Goal: Transaction & Acquisition: Purchase product/service

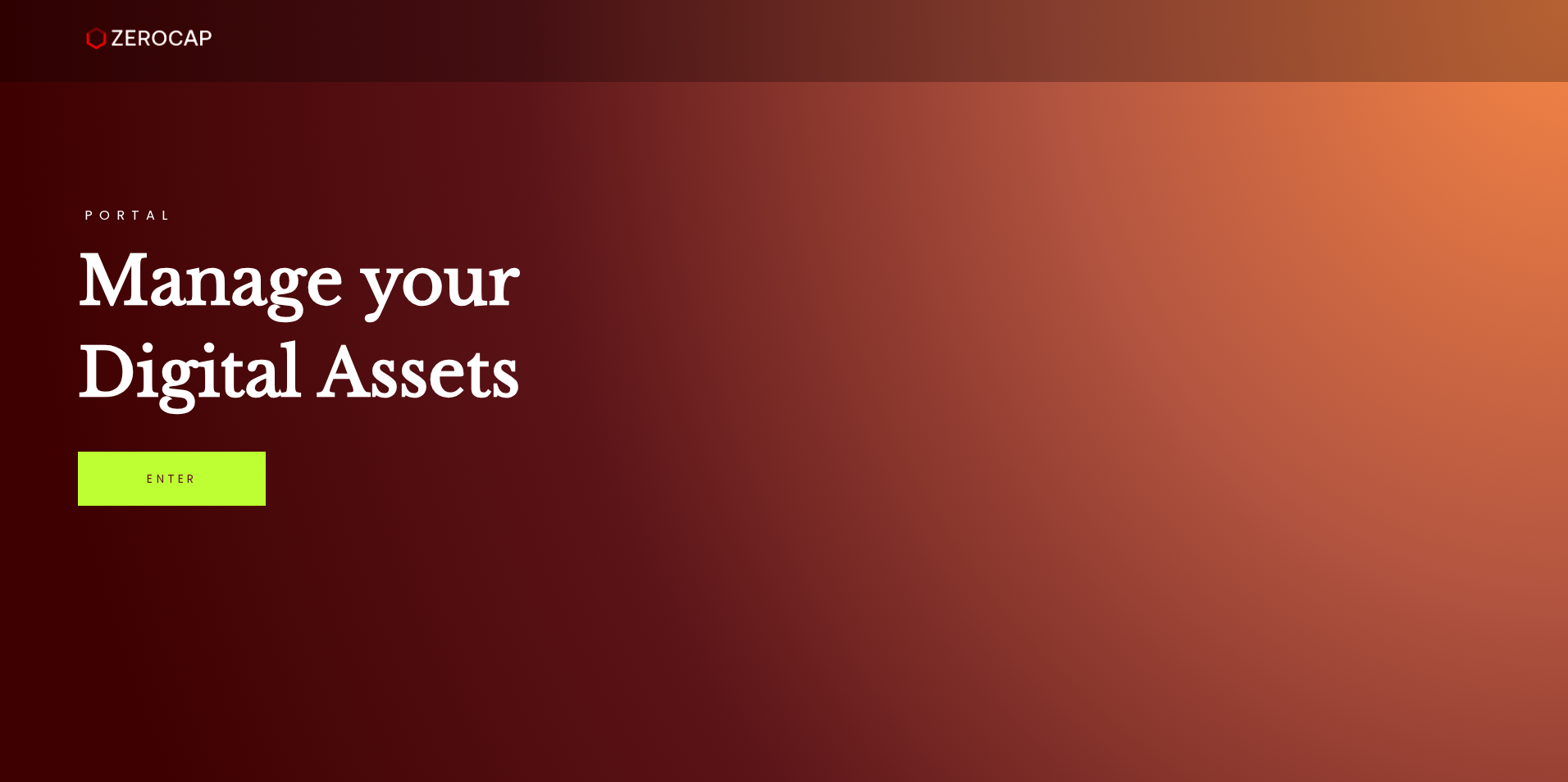
drag, startPoint x: 172, startPoint y: 481, endPoint x: 192, endPoint y: 483, distance: 20.1
click at [172, 481] on link "Enter" at bounding box center [172, 479] width 188 height 54
click at [701, 185] on div "PORTAL Manage your Digital Assets Enter" at bounding box center [784, 391] width 1568 height 782
click at [930, 426] on div "PORTAL Manage your Digital Assets Enter" at bounding box center [784, 391] width 1568 height 782
drag, startPoint x: 176, startPoint y: 453, endPoint x: 152, endPoint y: 476, distance: 33.2
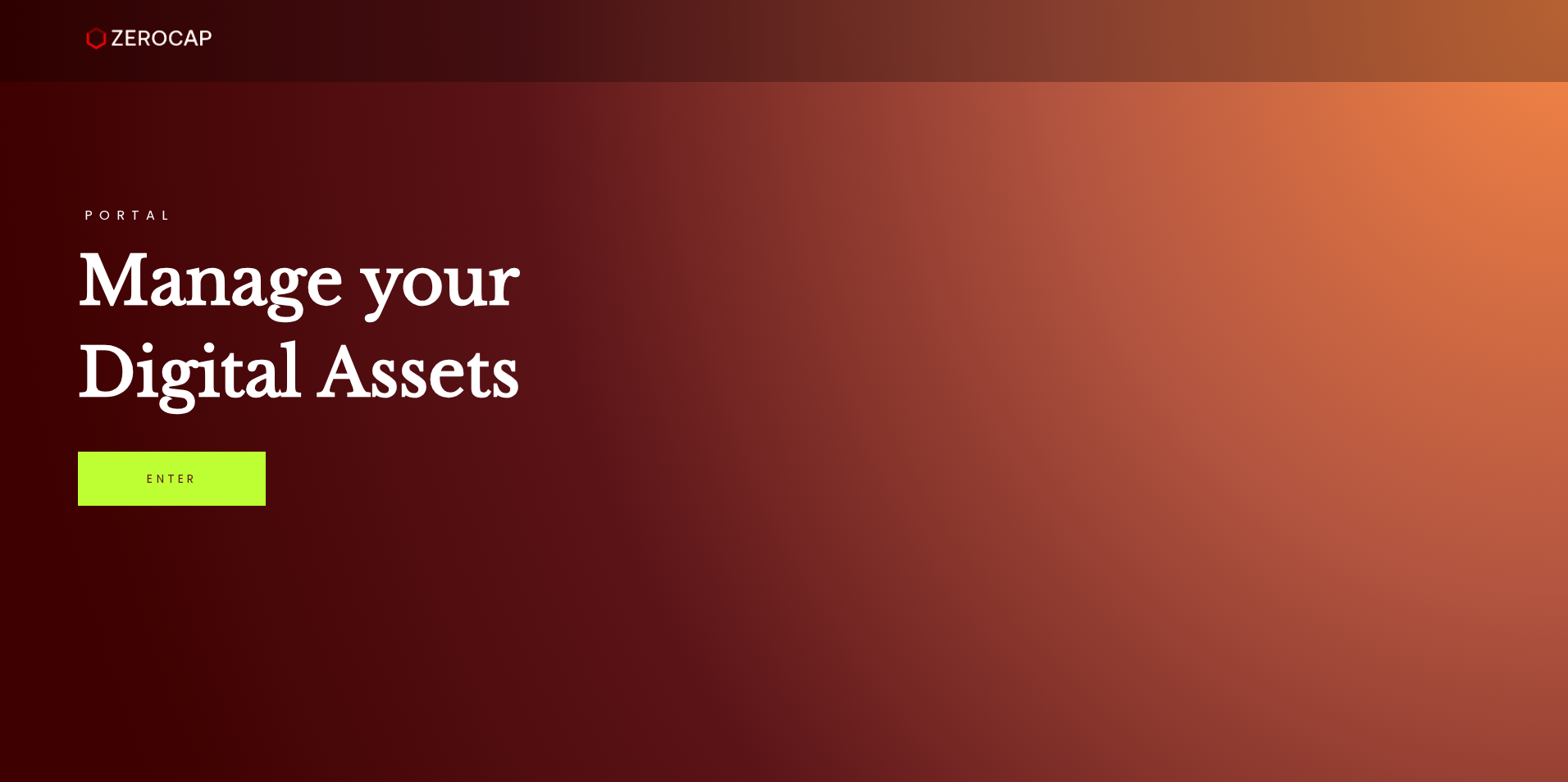
click at [176, 453] on link "Enter" at bounding box center [172, 479] width 188 height 54
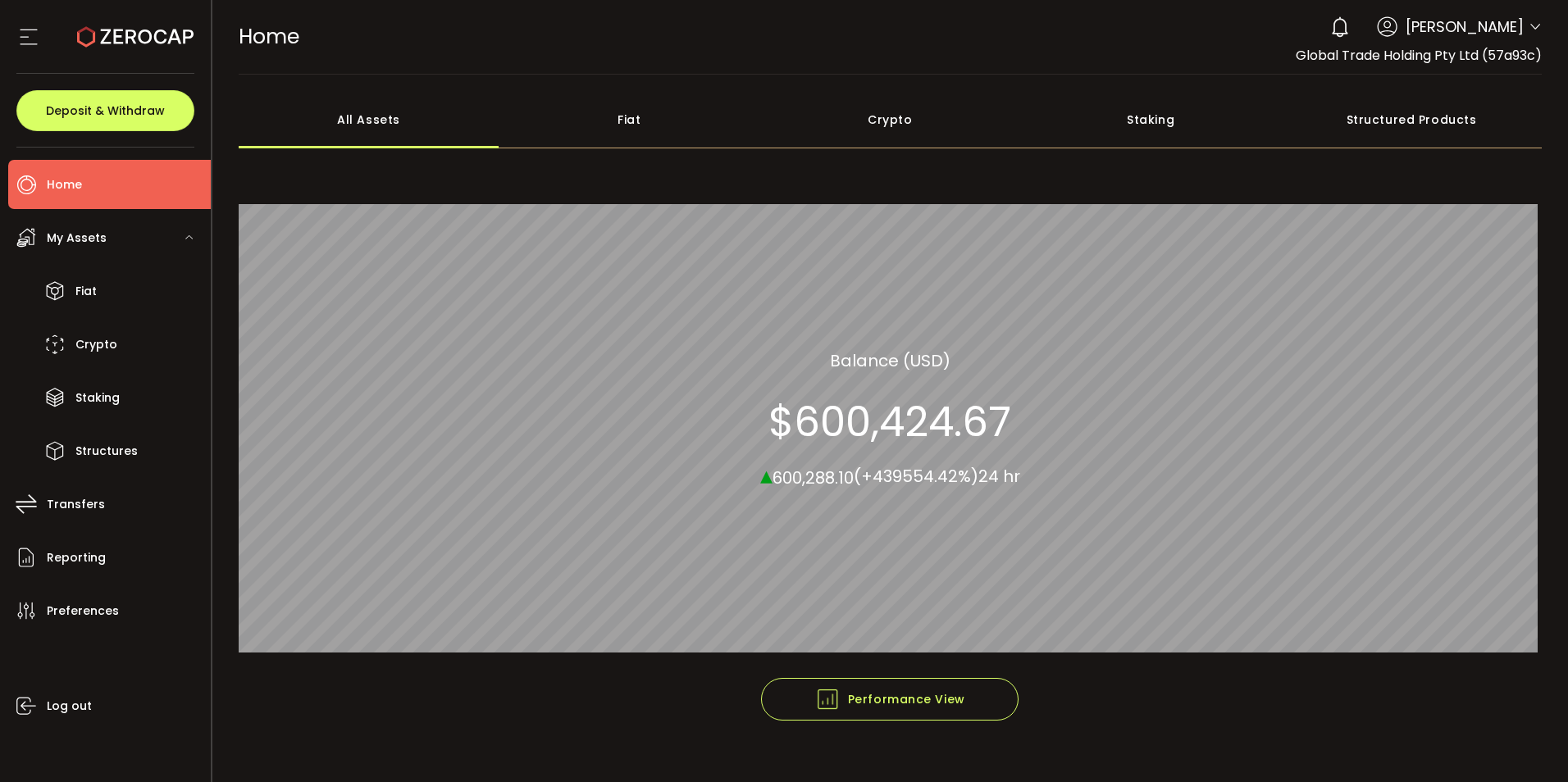
click at [864, 125] on div "Crypto" at bounding box center [890, 120] width 261 height 58
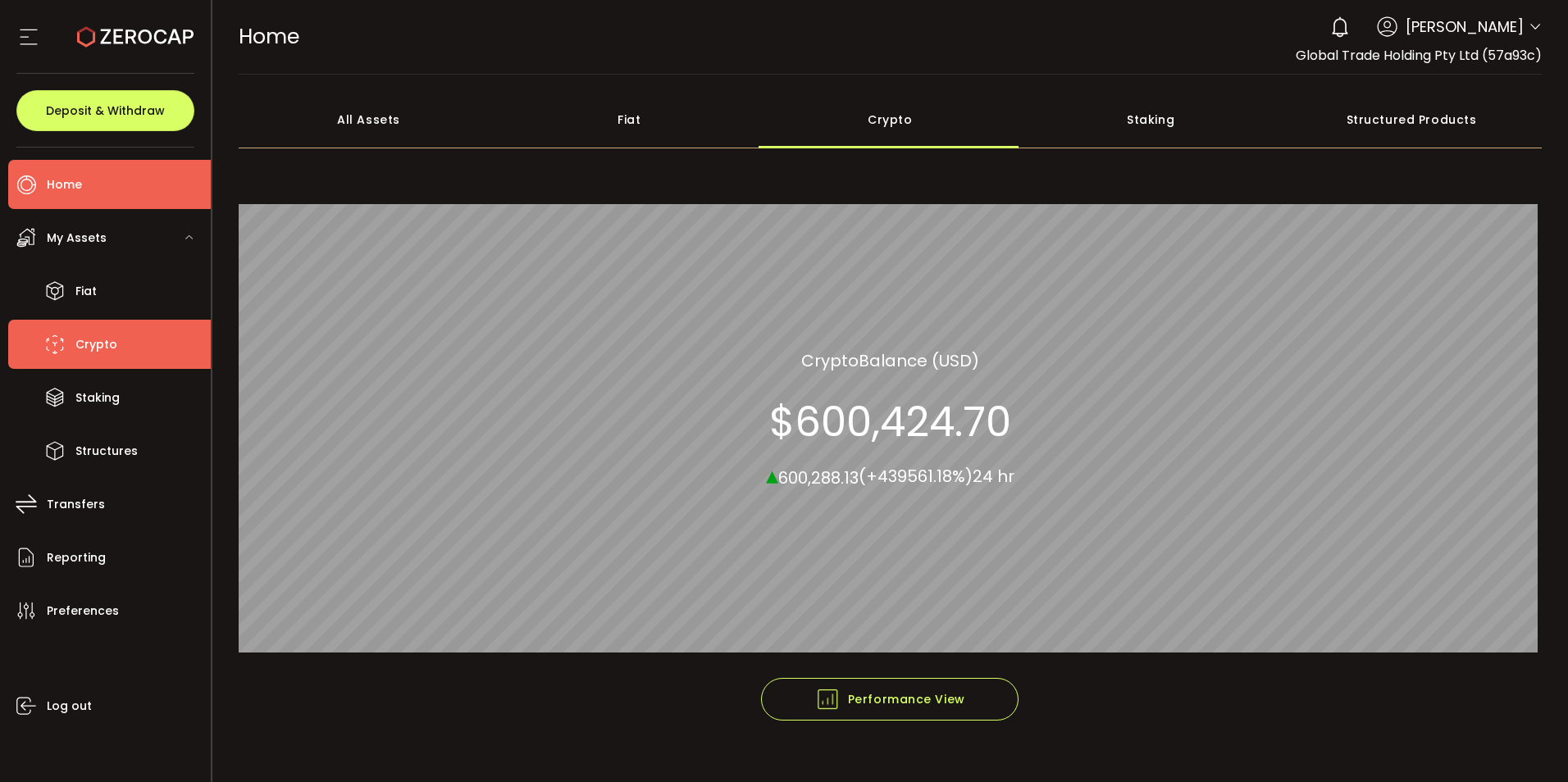
click at [89, 354] on span "Crypto" at bounding box center [96, 344] width 41 height 24
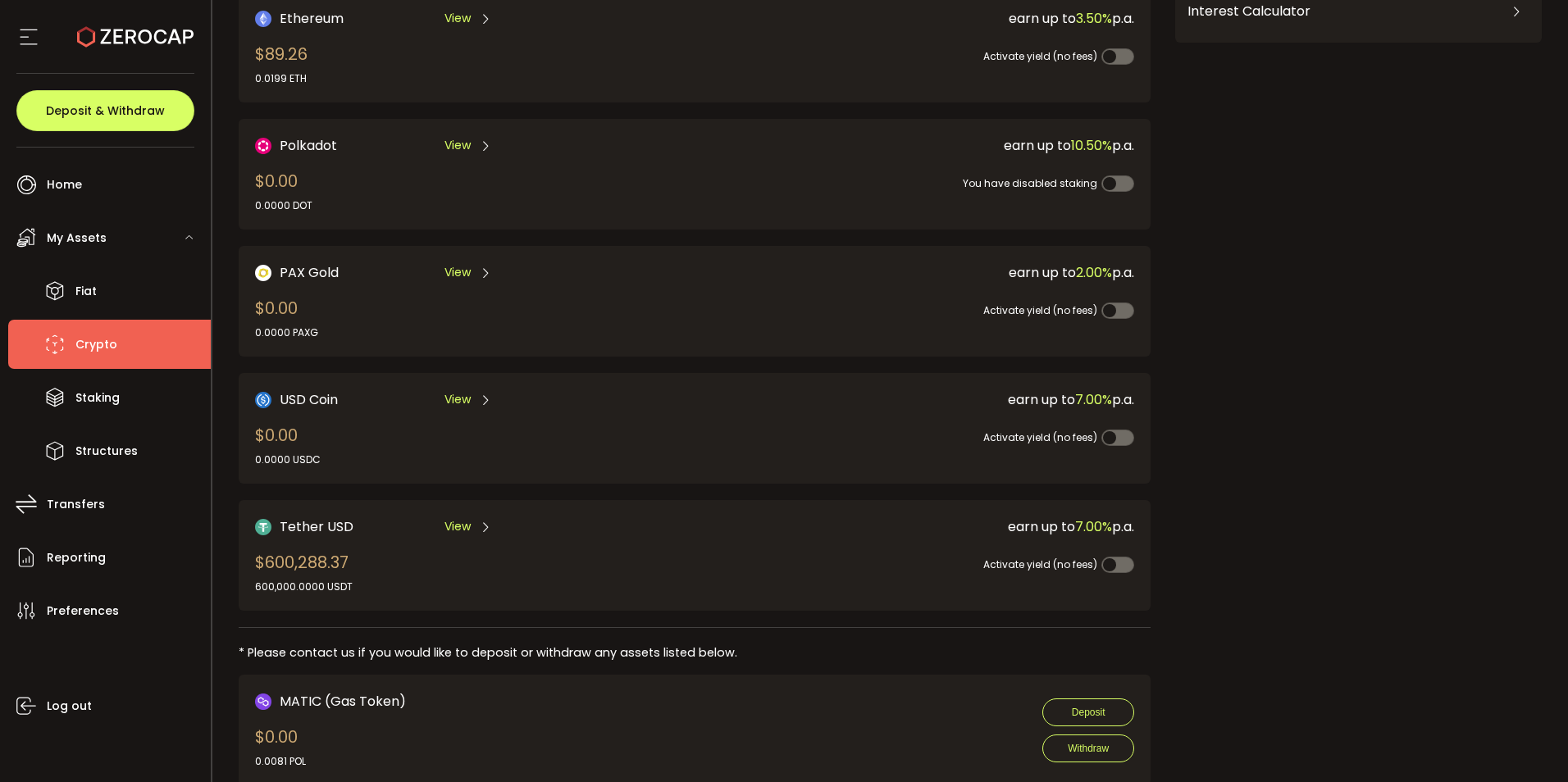
scroll to position [447, 0]
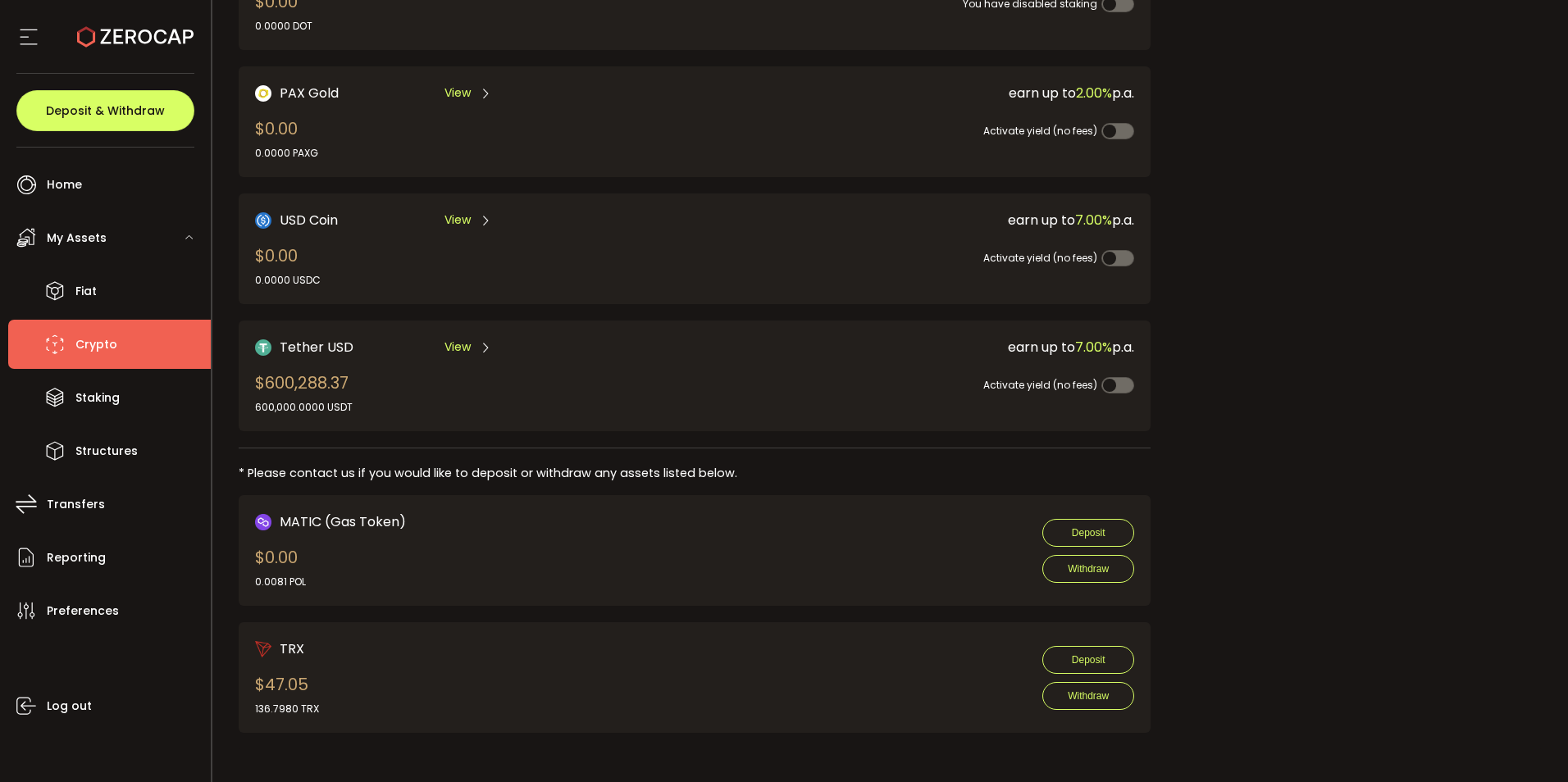
click at [457, 346] on span "View" at bounding box center [457, 347] width 26 height 17
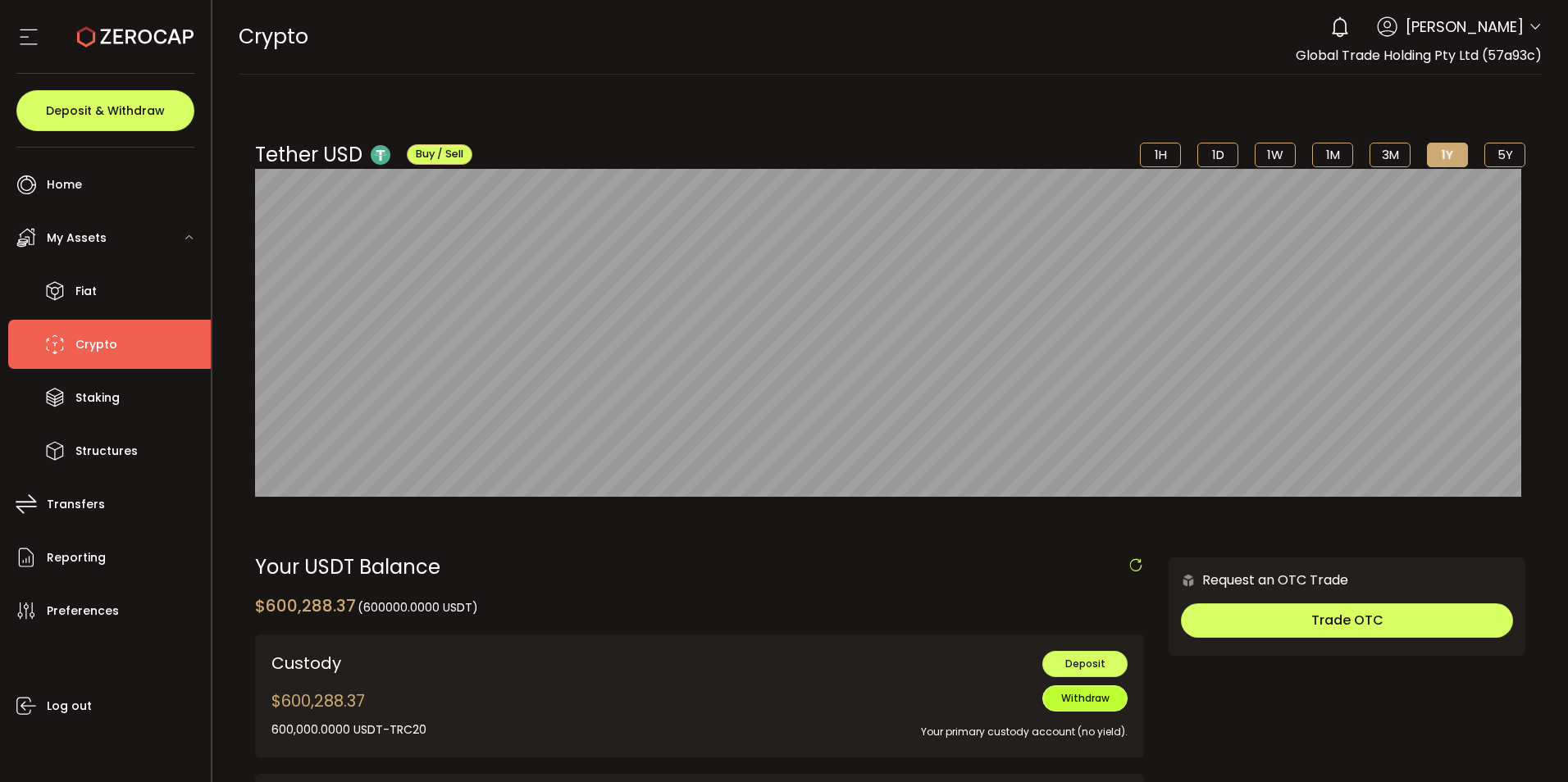
click at [1091, 702] on span "Withdraw" at bounding box center [1085, 698] width 48 height 14
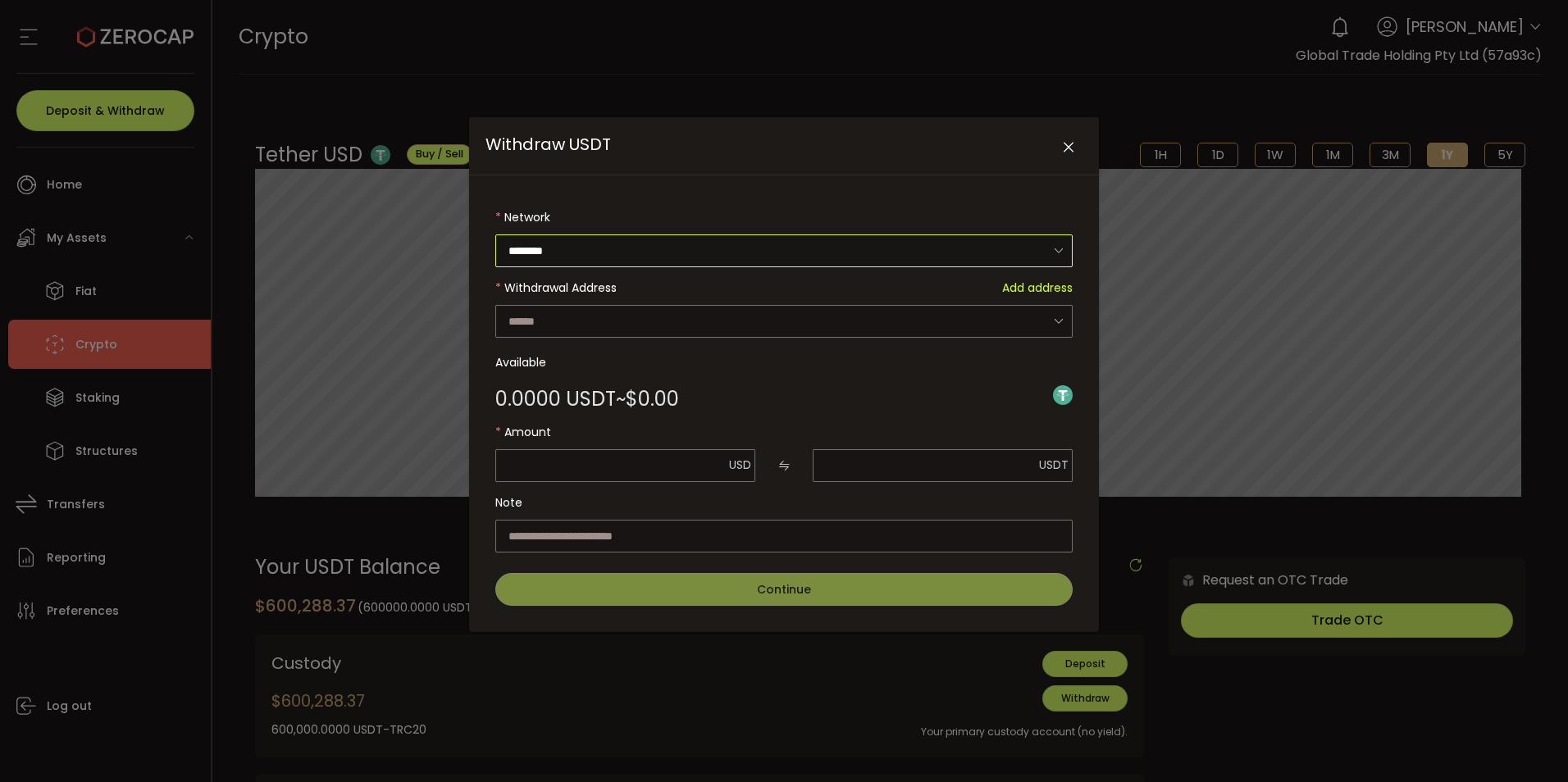
click at [579, 253] on input "********" at bounding box center [784, 251] width 577 height 33
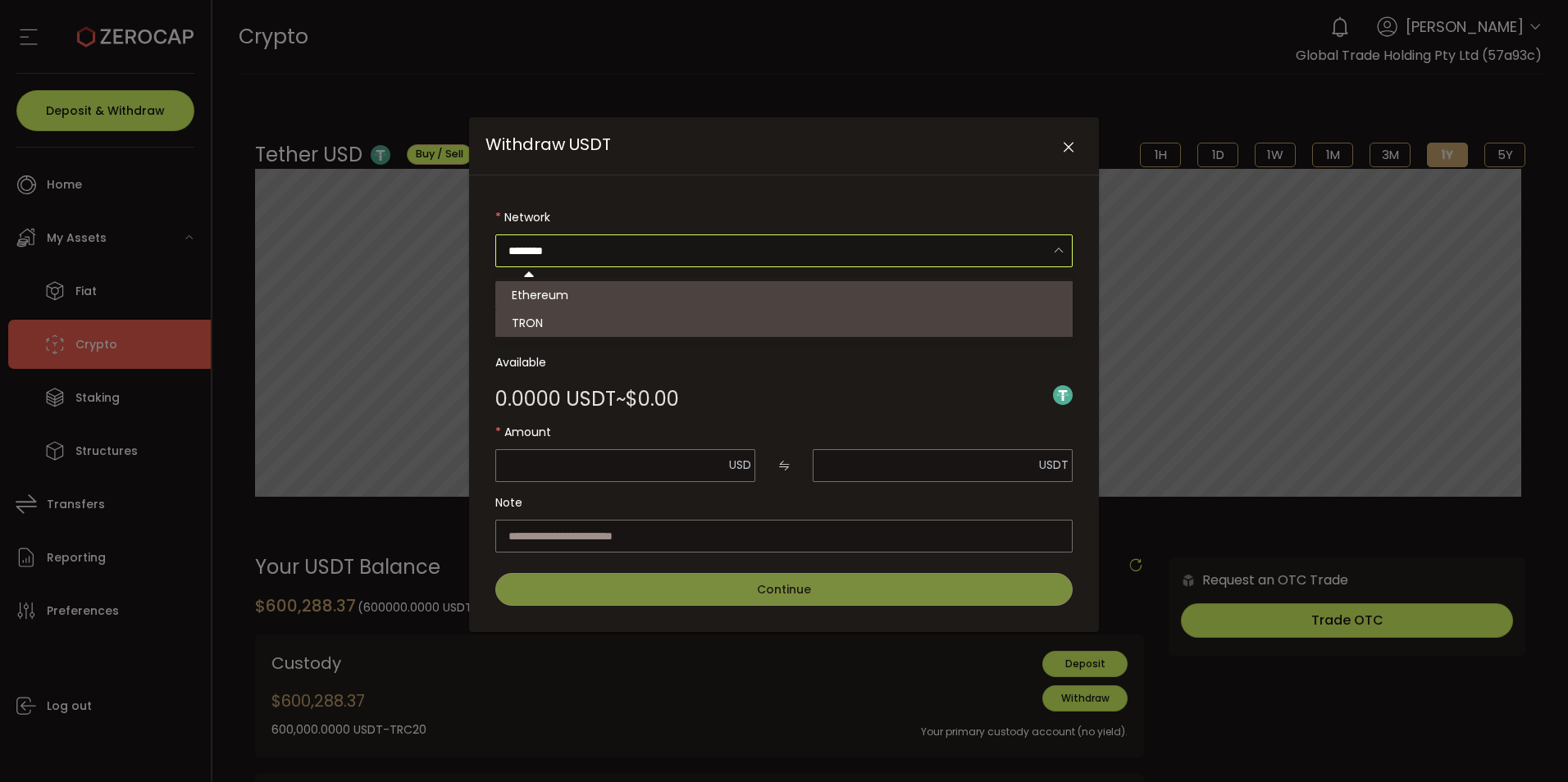
click at [556, 325] on li "TRON" at bounding box center [787, 322] width 582 height 28
type input "****"
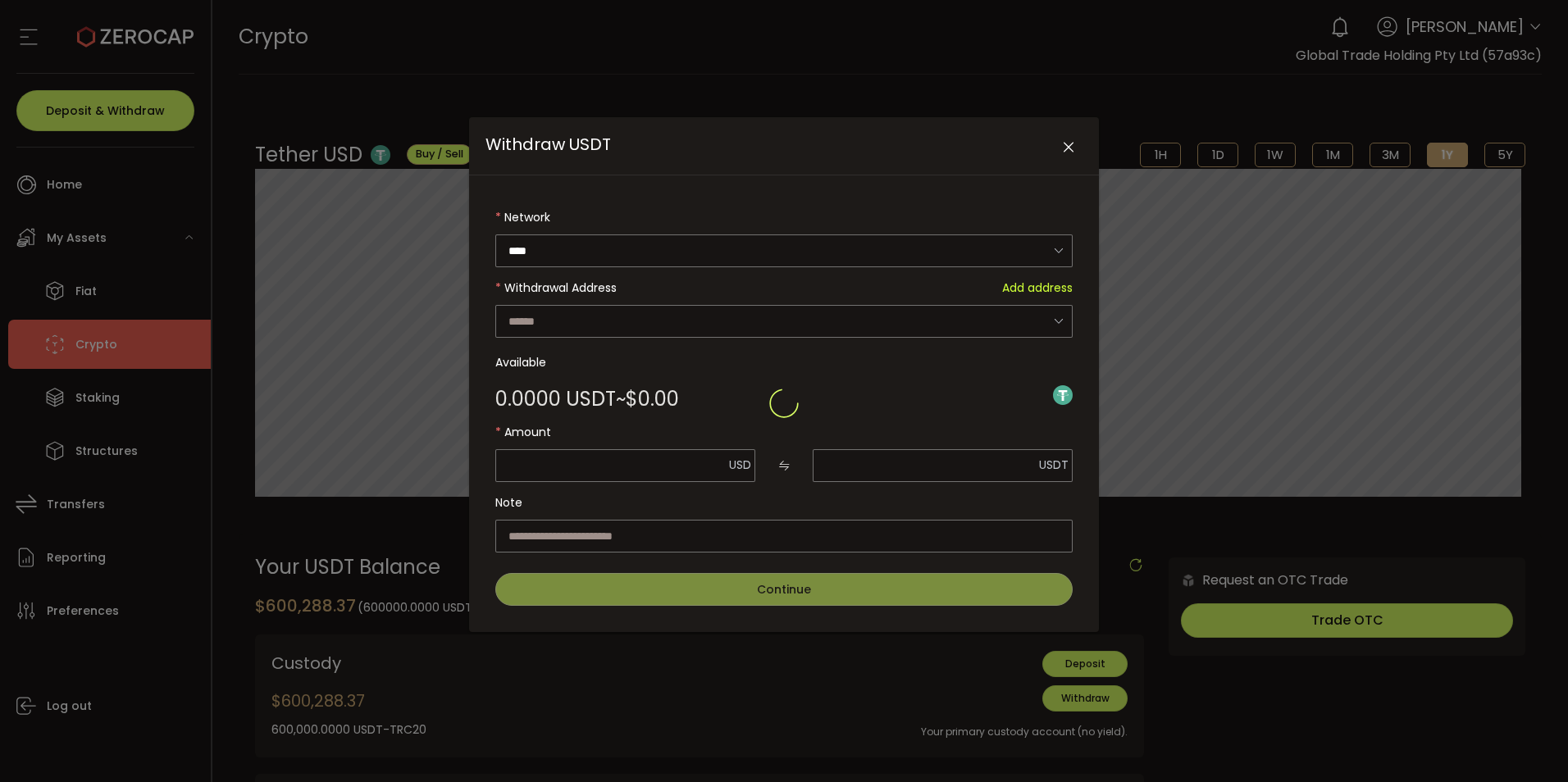
click at [556, 328] on div "Withdraw USDT" at bounding box center [784, 403] width 577 height 405
click at [573, 322] on input "Withdraw USDT" at bounding box center [784, 321] width 577 height 33
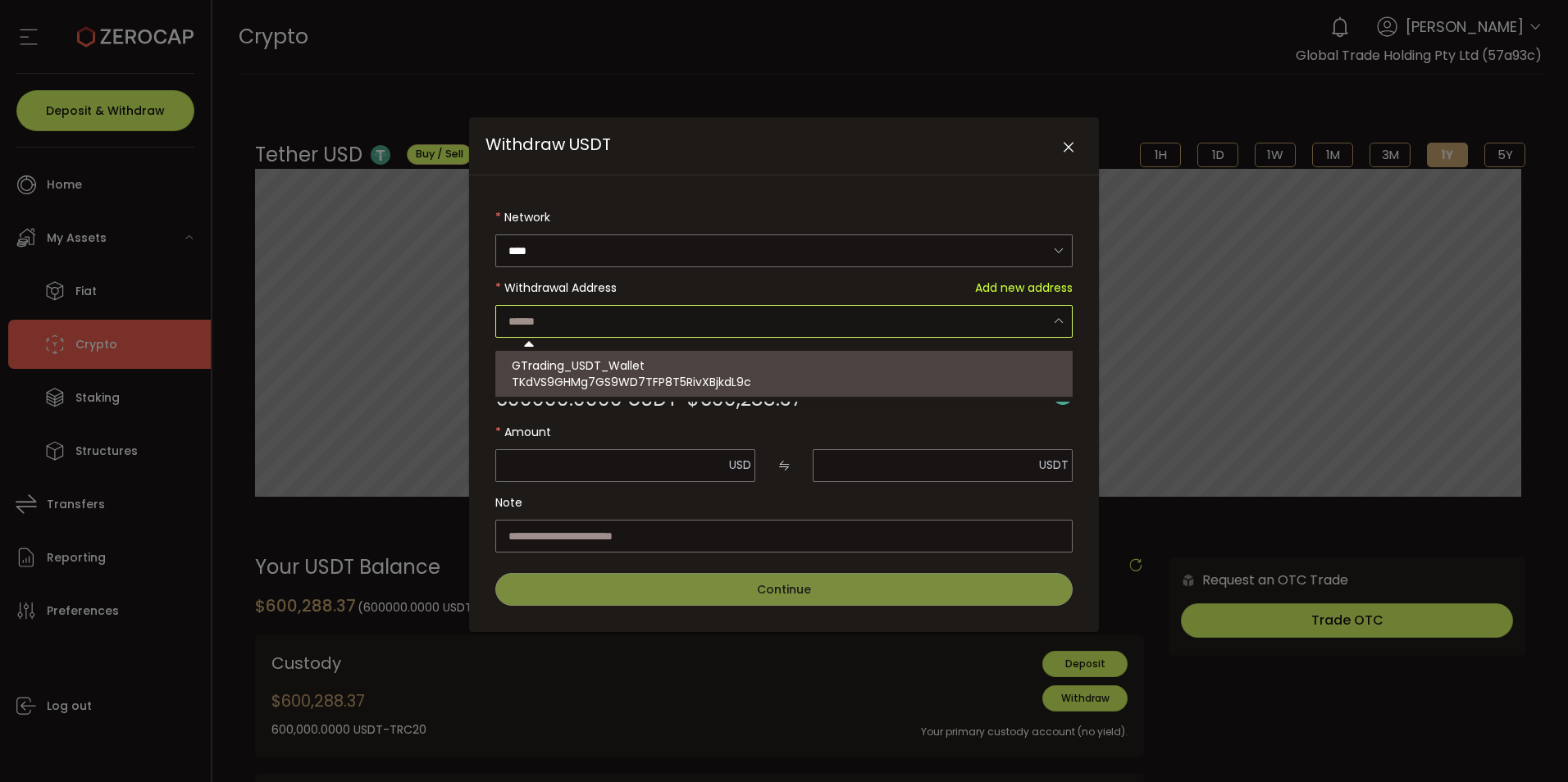
click at [564, 382] on span "TKdVS9GHMg7GS9WD7TFP8T5RivXBjkdL9c" at bounding box center [631, 382] width 240 height 16
type input "**********"
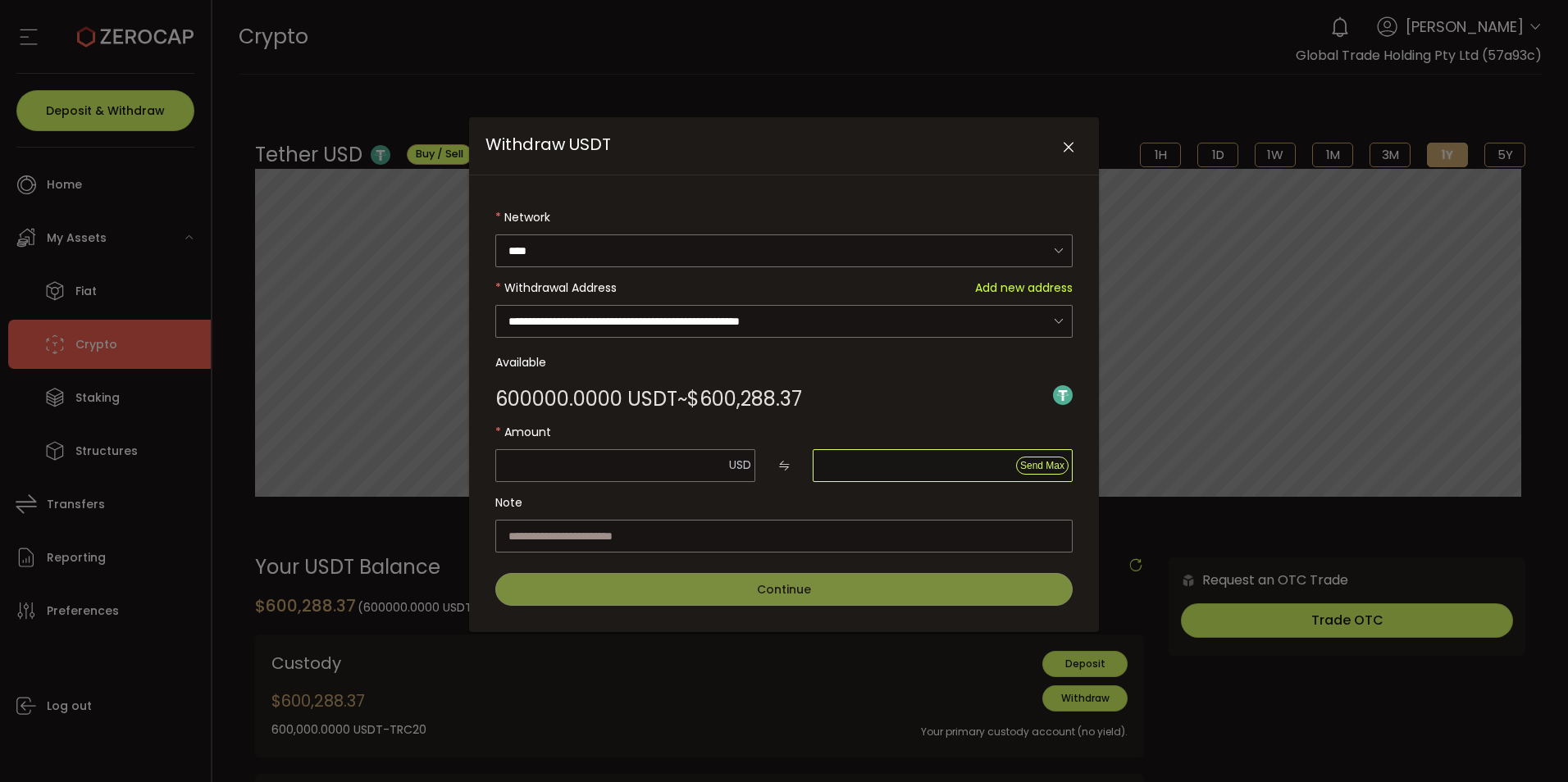
click at [1048, 454] on input "Withdraw USDT" at bounding box center [942, 465] width 260 height 33
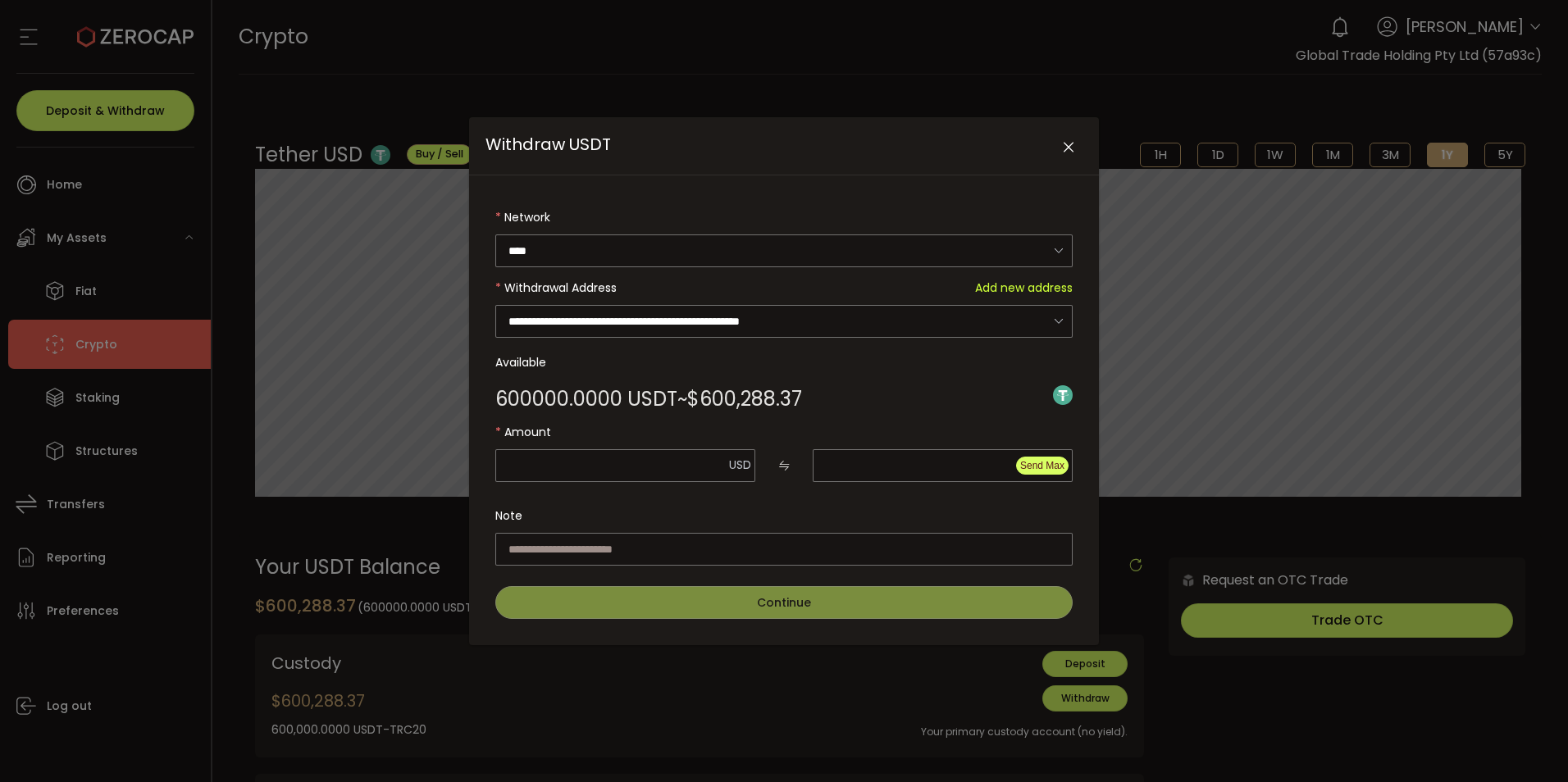
click at [1048, 461] on span "Send Max" at bounding box center [1042, 465] width 44 height 12
type input "*********"
type input "********"
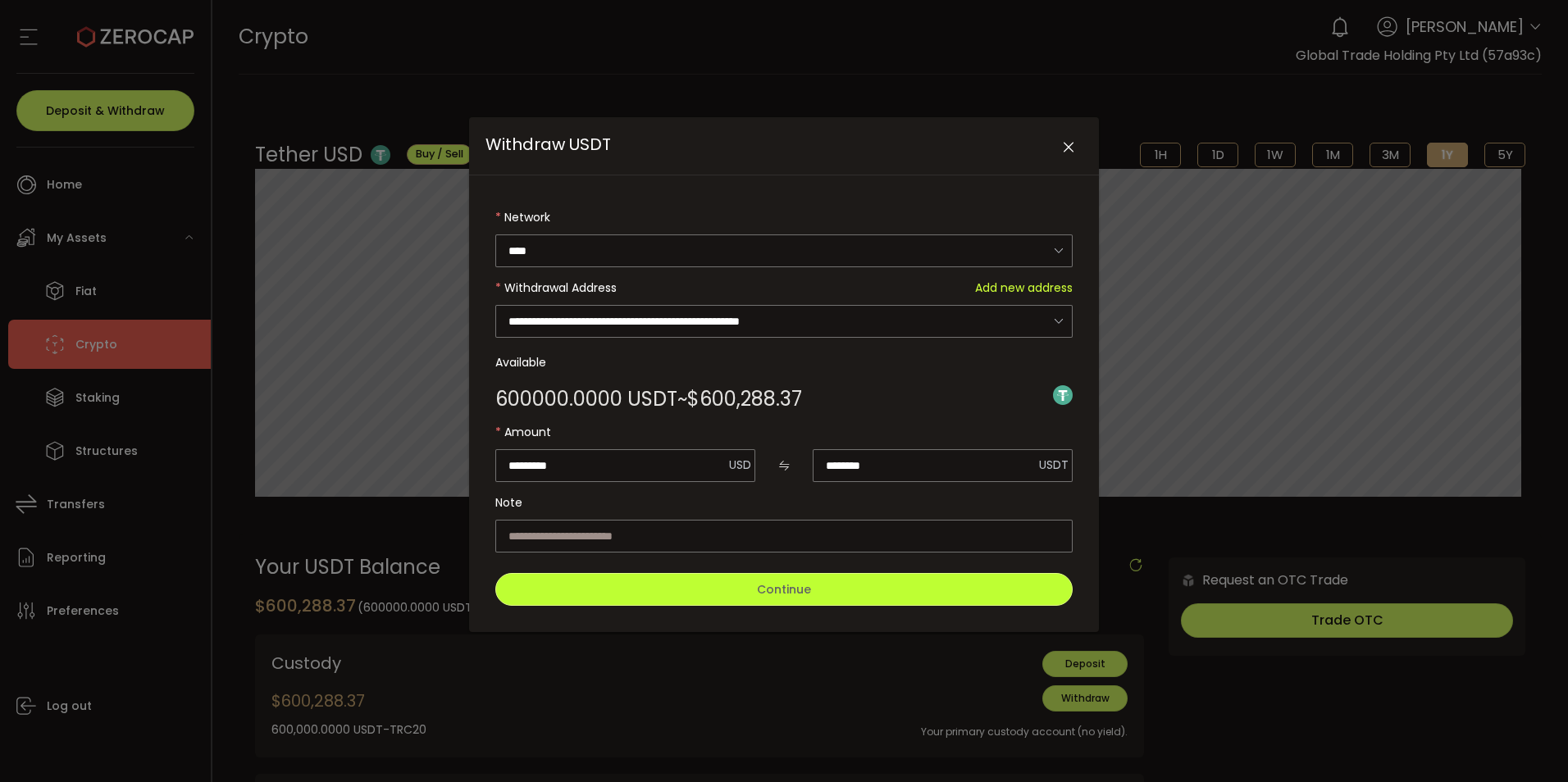
click at [791, 591] on span "Continue" at bounding box center [784, 589] width 54 height 16
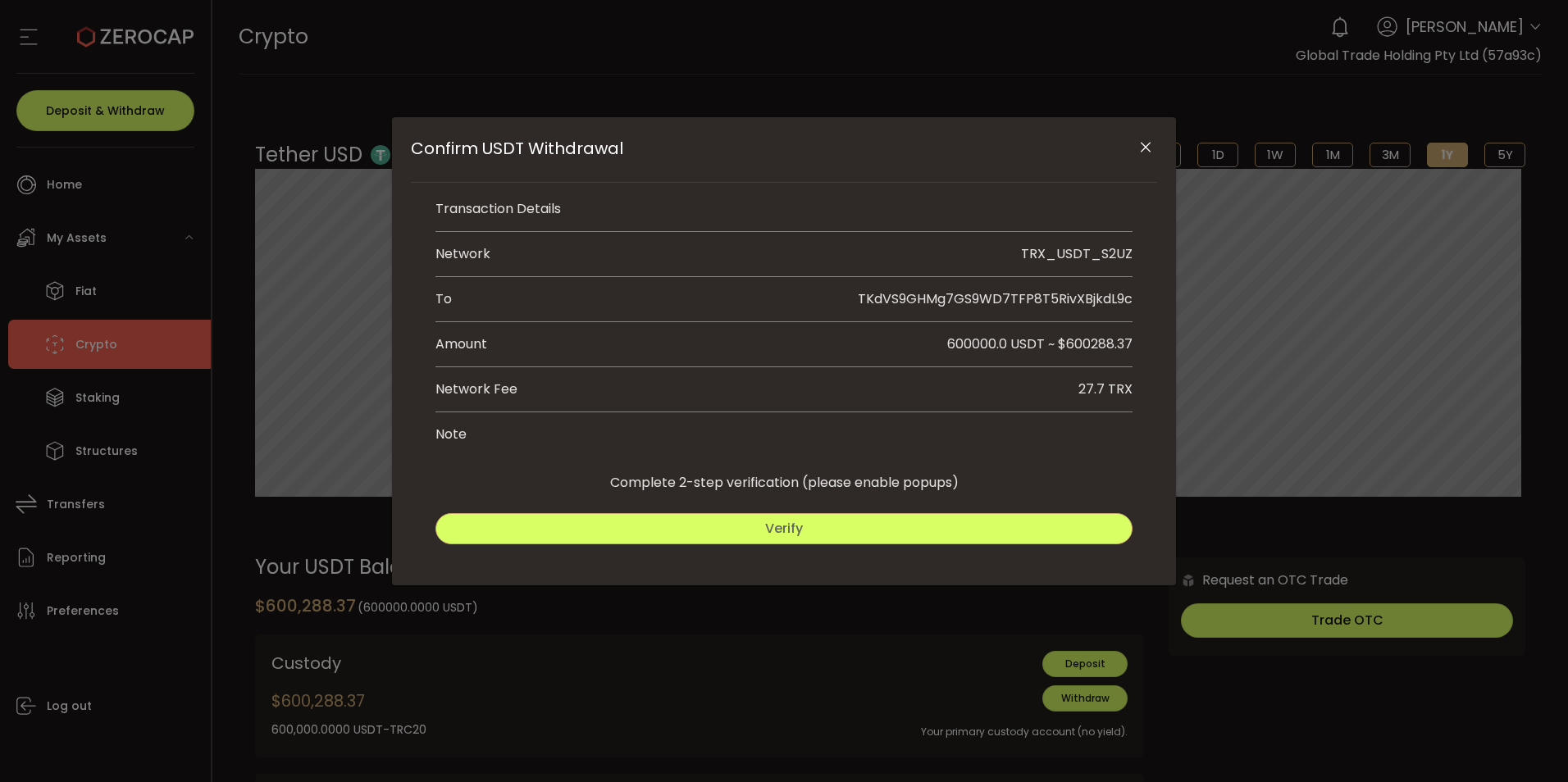
click at [786, 532] on span "Verify" at bounding box center [784, 528] width 38 height 19
click at [912, 522] on button "Submit" at bounding box center [960, 528] width 345 height 31
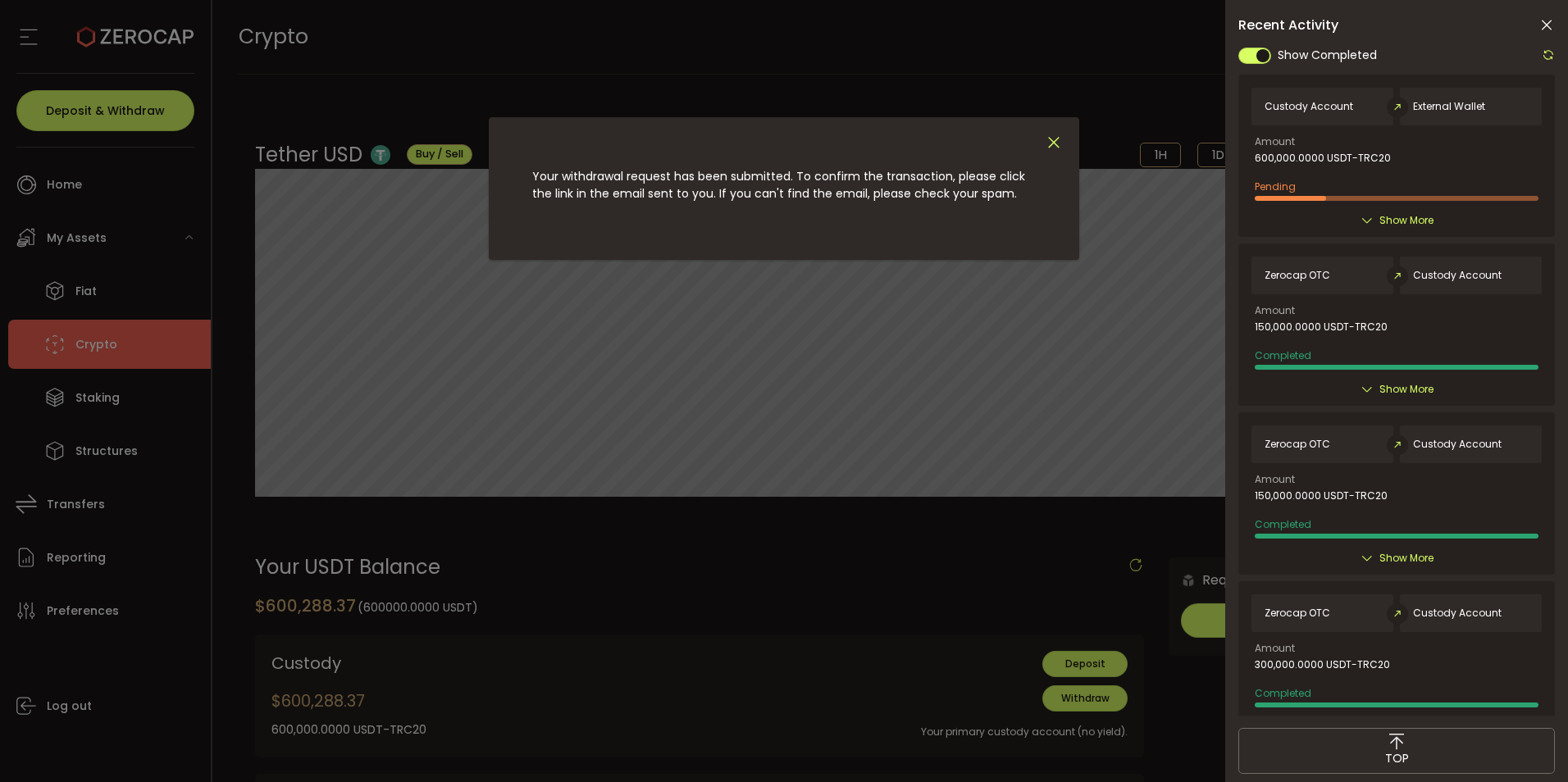
click at [1052, 142] on icon "Close" at bounding box center [1053, 142] width 18 height 18
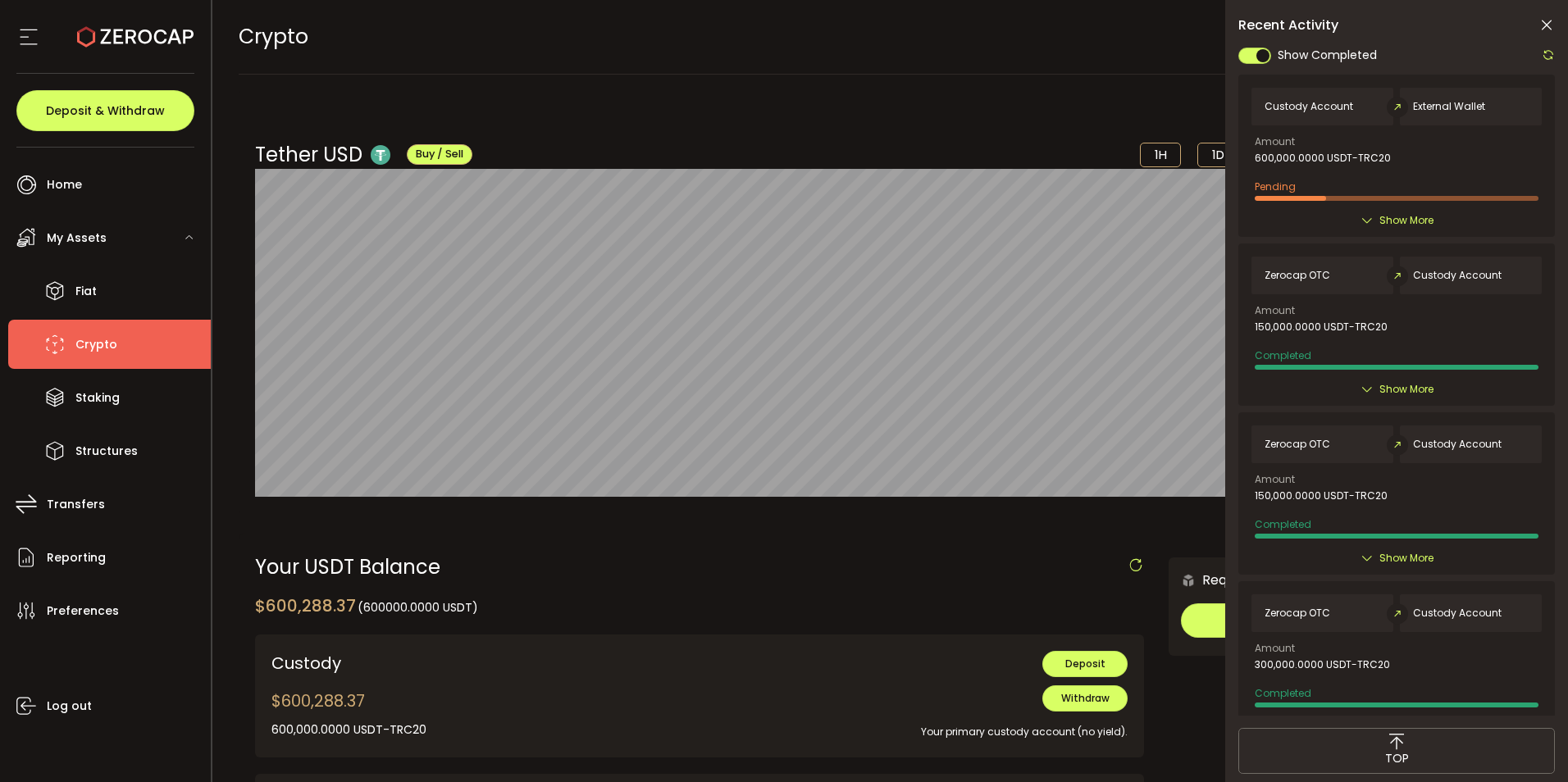
click at [1366, 220] on icon at bounding box center [1366, 220] width 13 height 13
click at [1544, 24] on icon at bounding box center [1546, 25] width 16 height 16
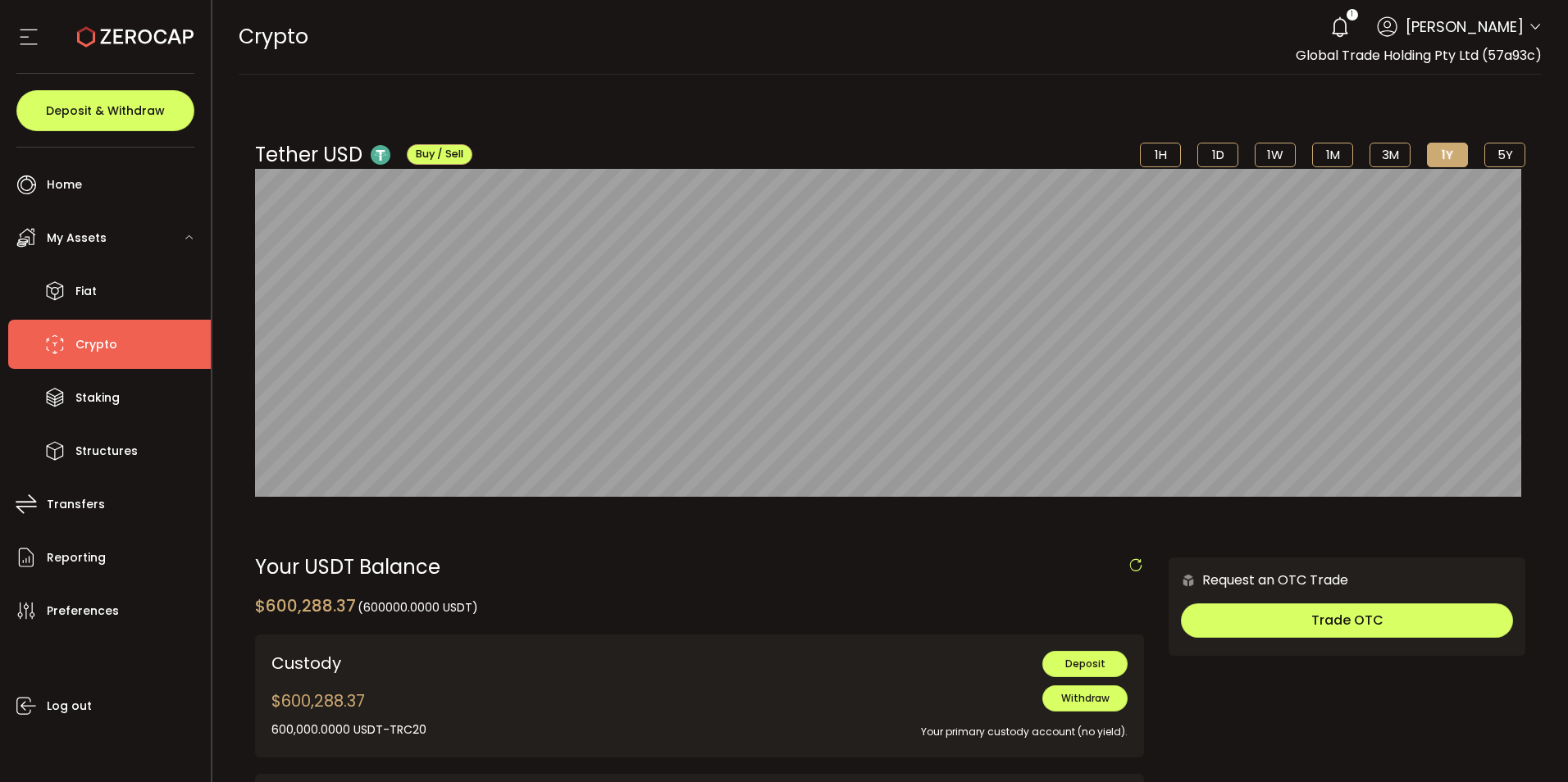
click at [1348, 26] on use at bounding box center [1339, 26] width 15 height 20
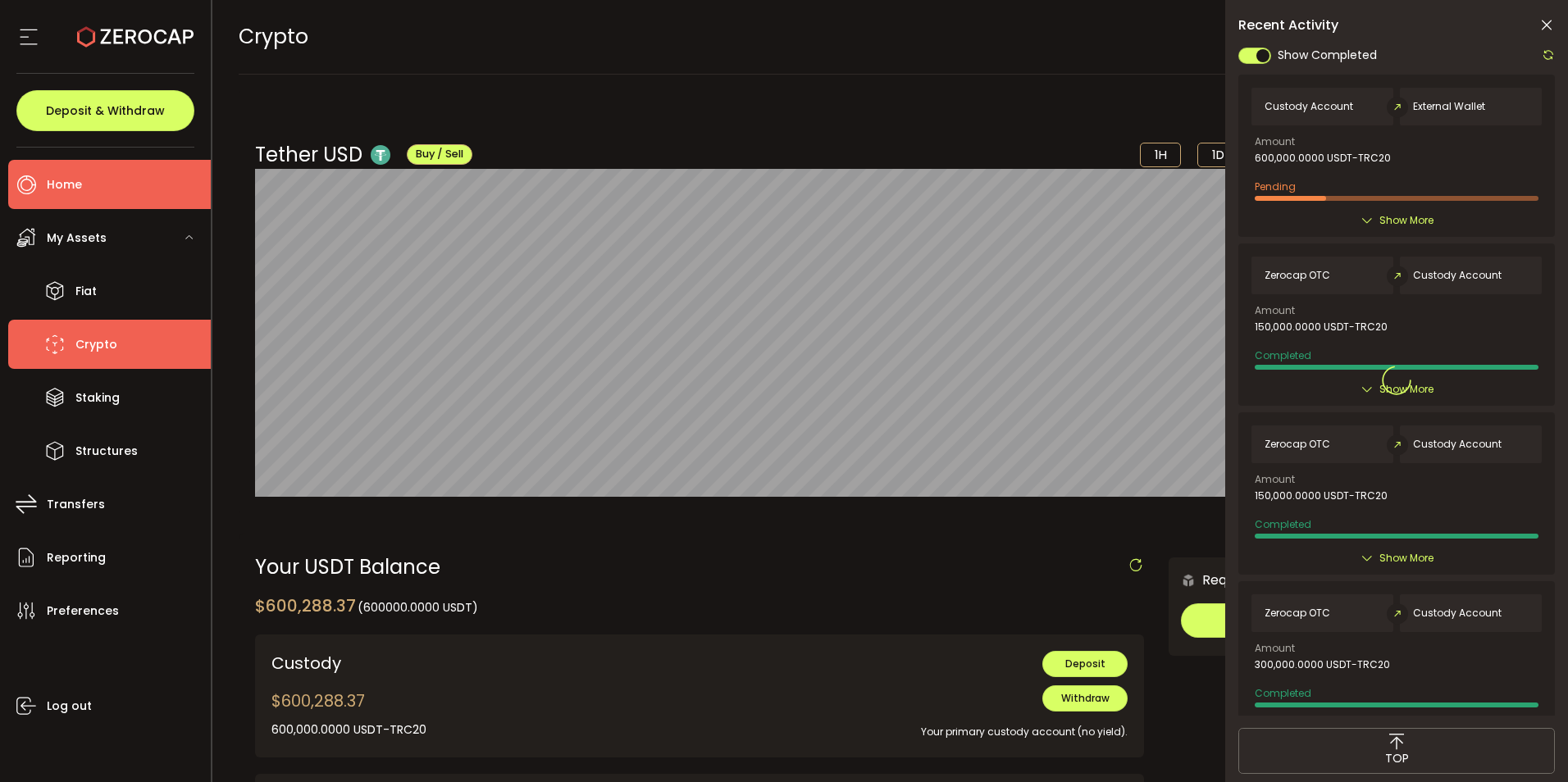
click at [91, 189] on li "Home" at bounding box center [109, 184] width 202 height 49
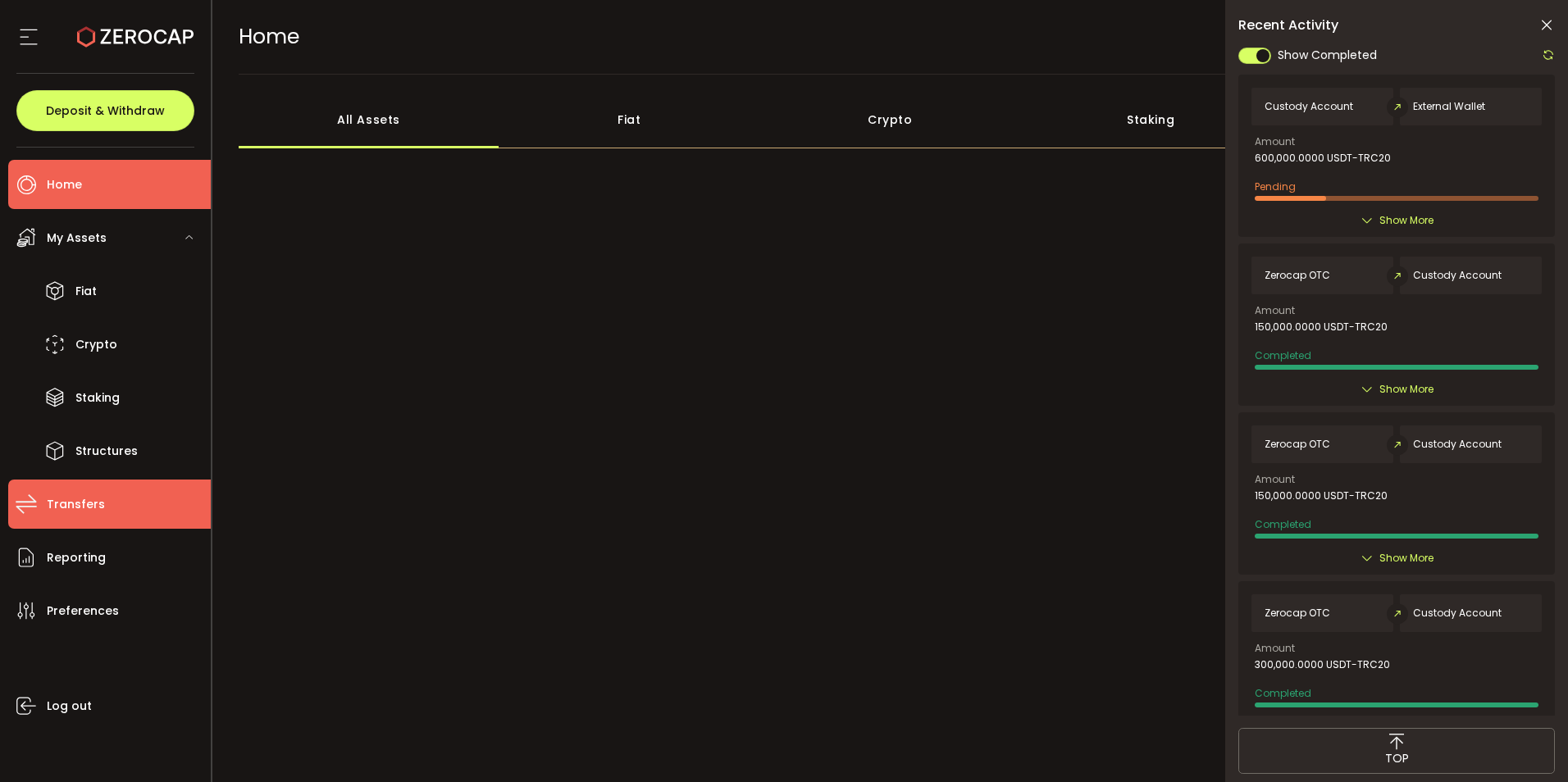
click at [80, 501] on span "Transfers" at bounding box center [75, 504] width 58 height 24
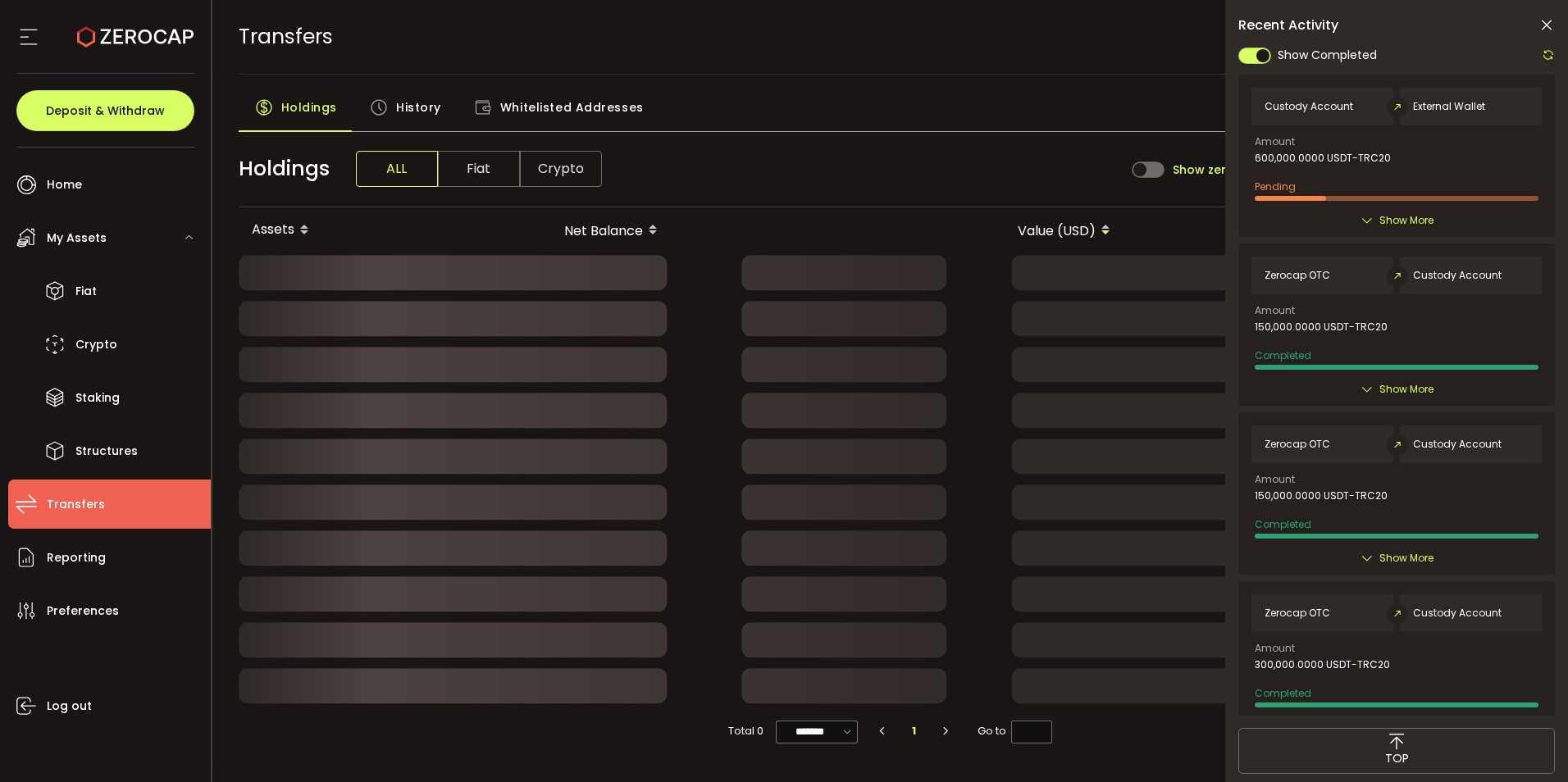
click at [403, 107] on span "History" at bounding box center [418, 107] width 45 height 33
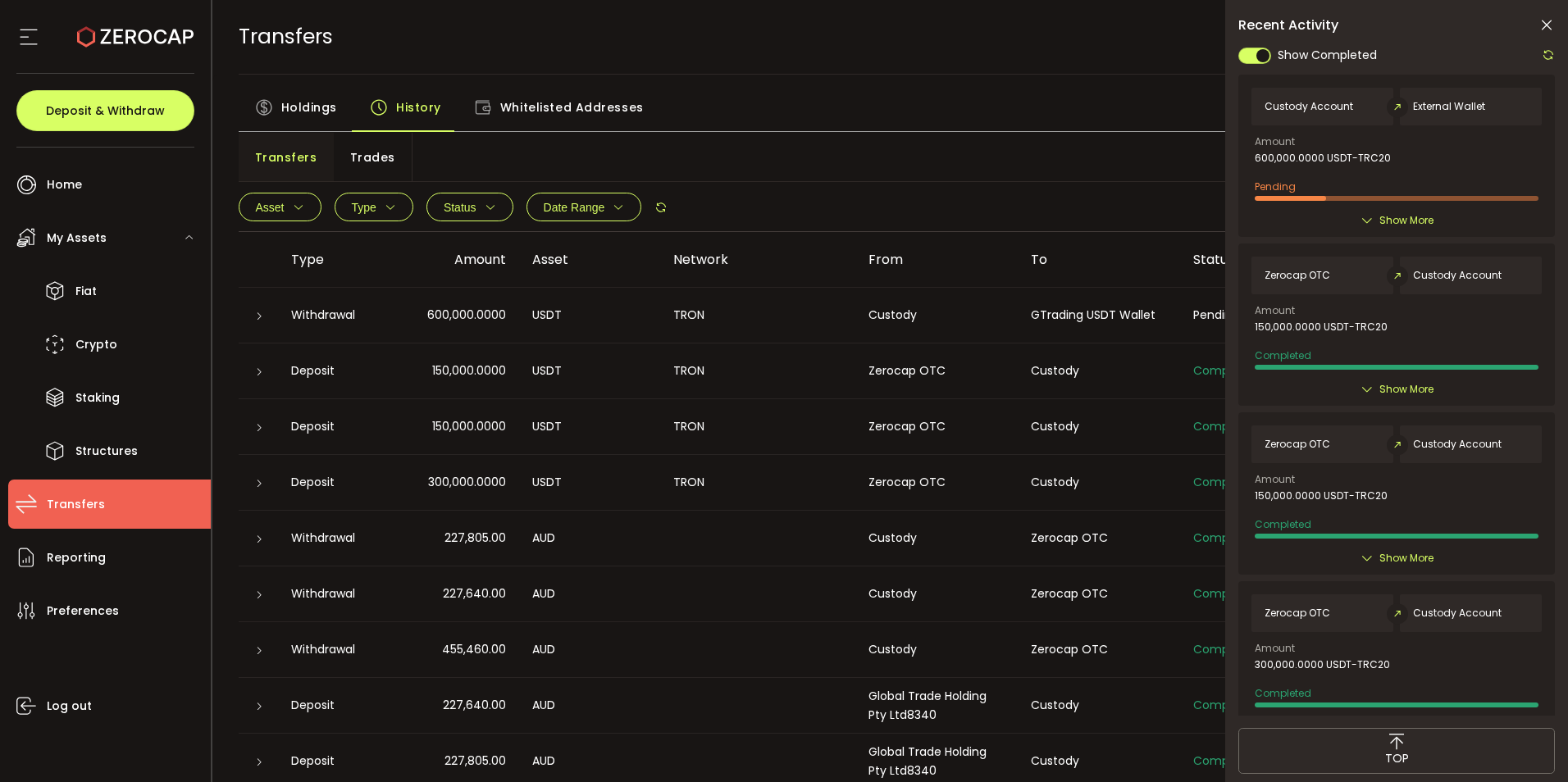
click at [262, 315] on icon at bounding box center [259, 317] width 10 height 10
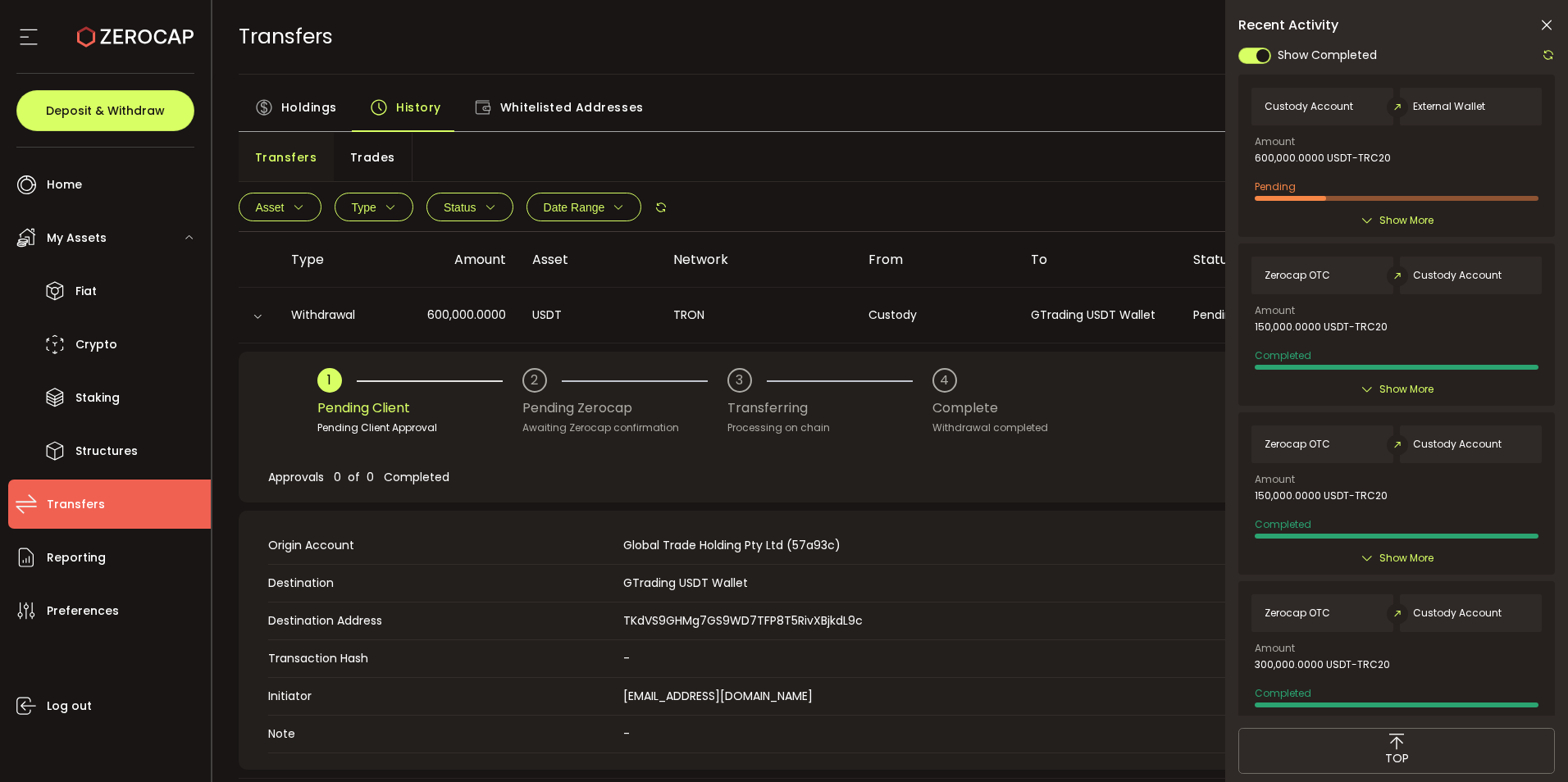
click at [1544, 24] on icon at bounding box center [1546, 25] width 16 height 16
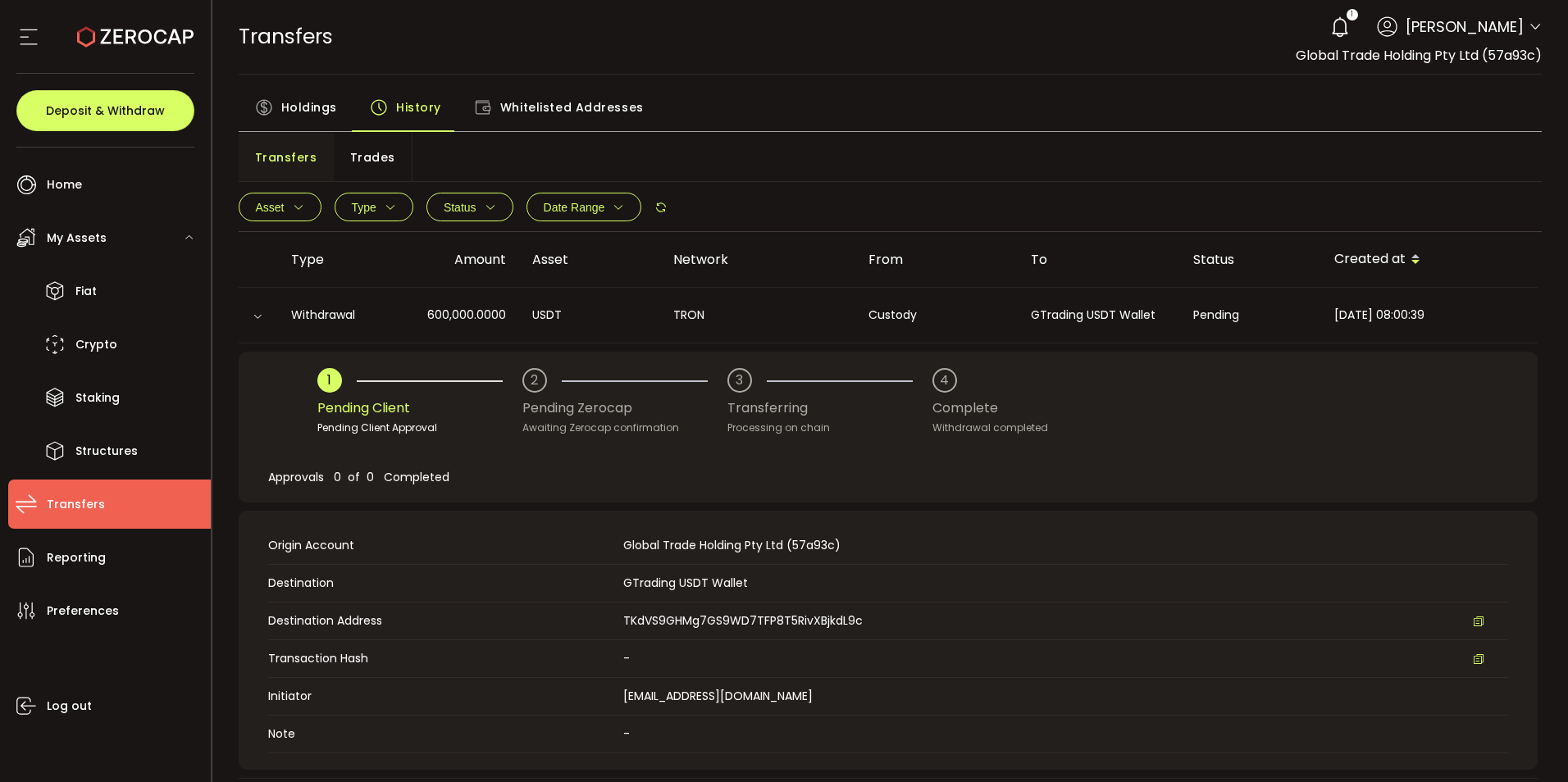
click at [525, 471] on div "Approvals 0 of 0 Completed" at bounding box center [888, 477] width 1240 height 50
click at [102, 181] on li "Home" at bounding box center [109, 184] width 202 height 49
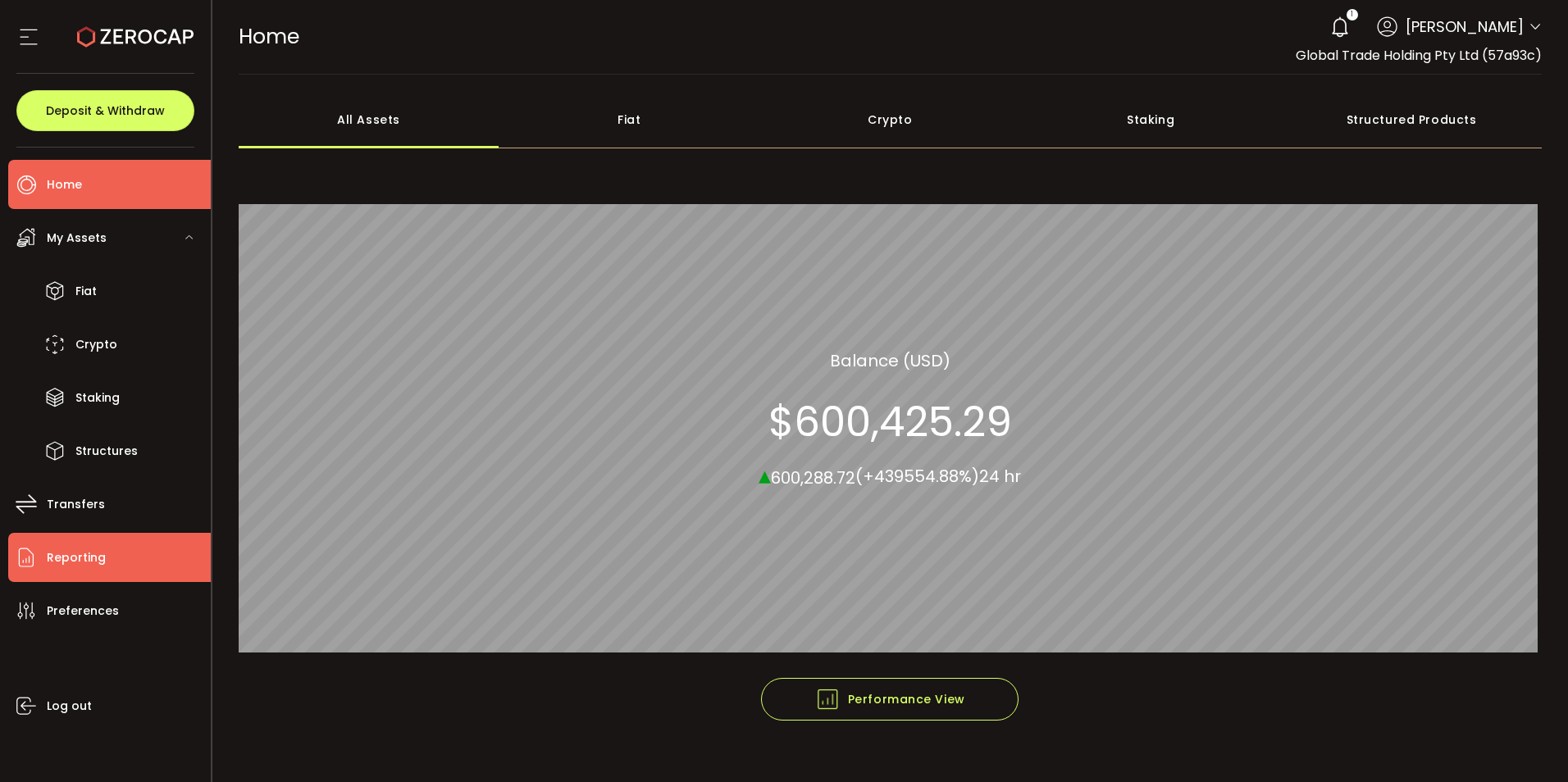
click at [81, 549] on span "Reporting" at bounding box center [76, 558] width 59 height 24
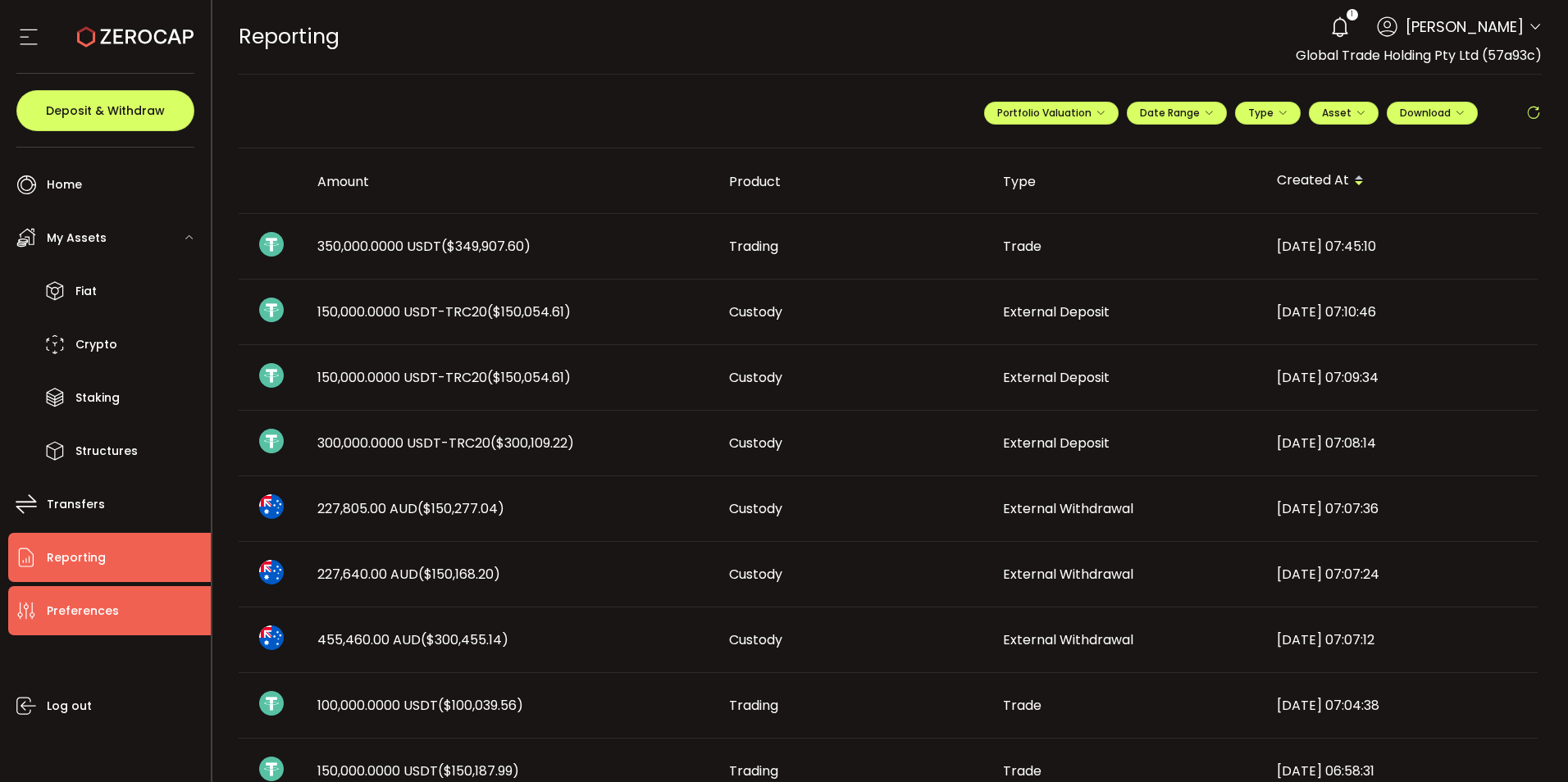
click at [74, 620] on span "Preferences" at bounding box center [82, 611] width 72 height 24
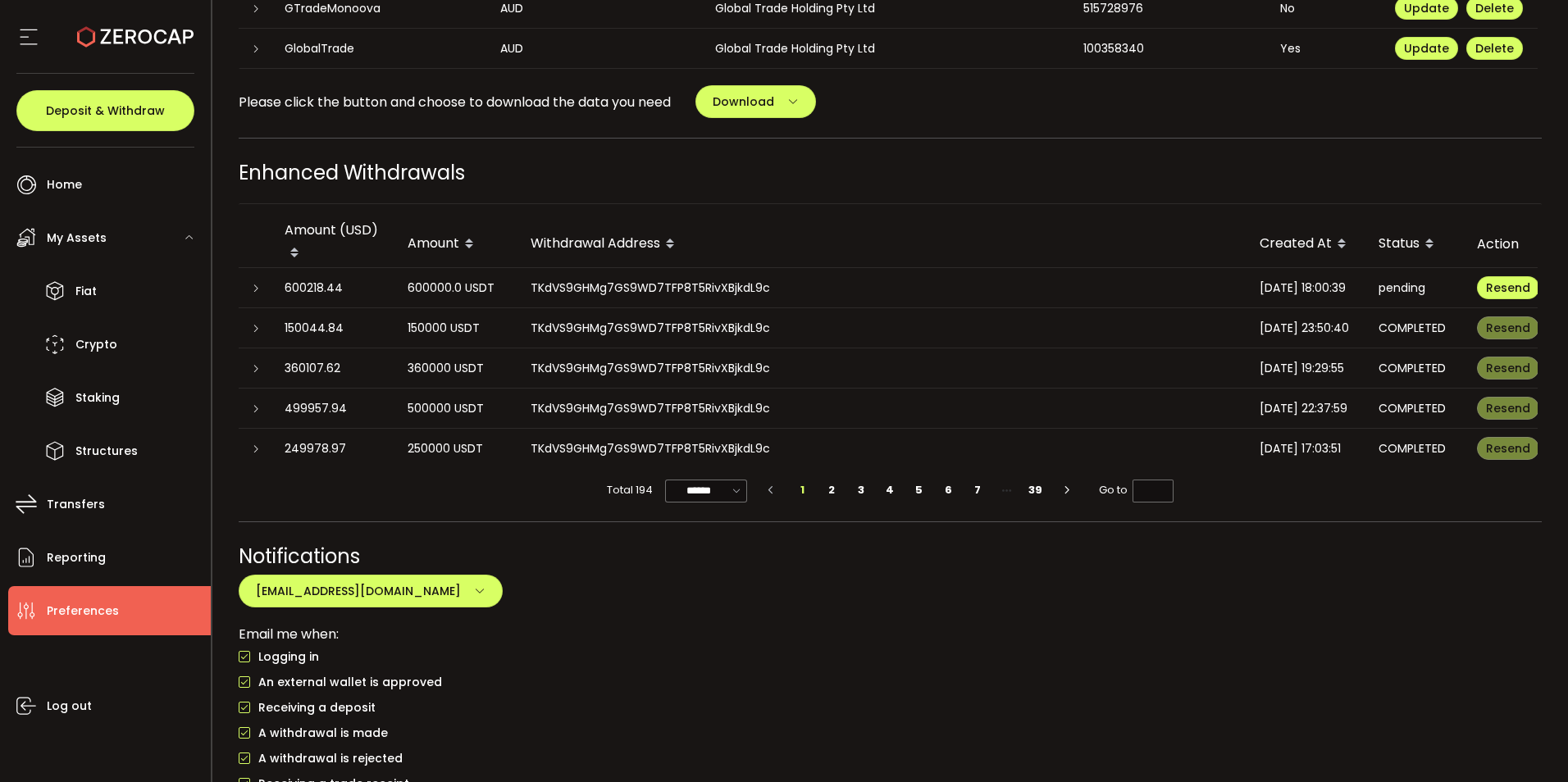
scroll to position [939, 0]
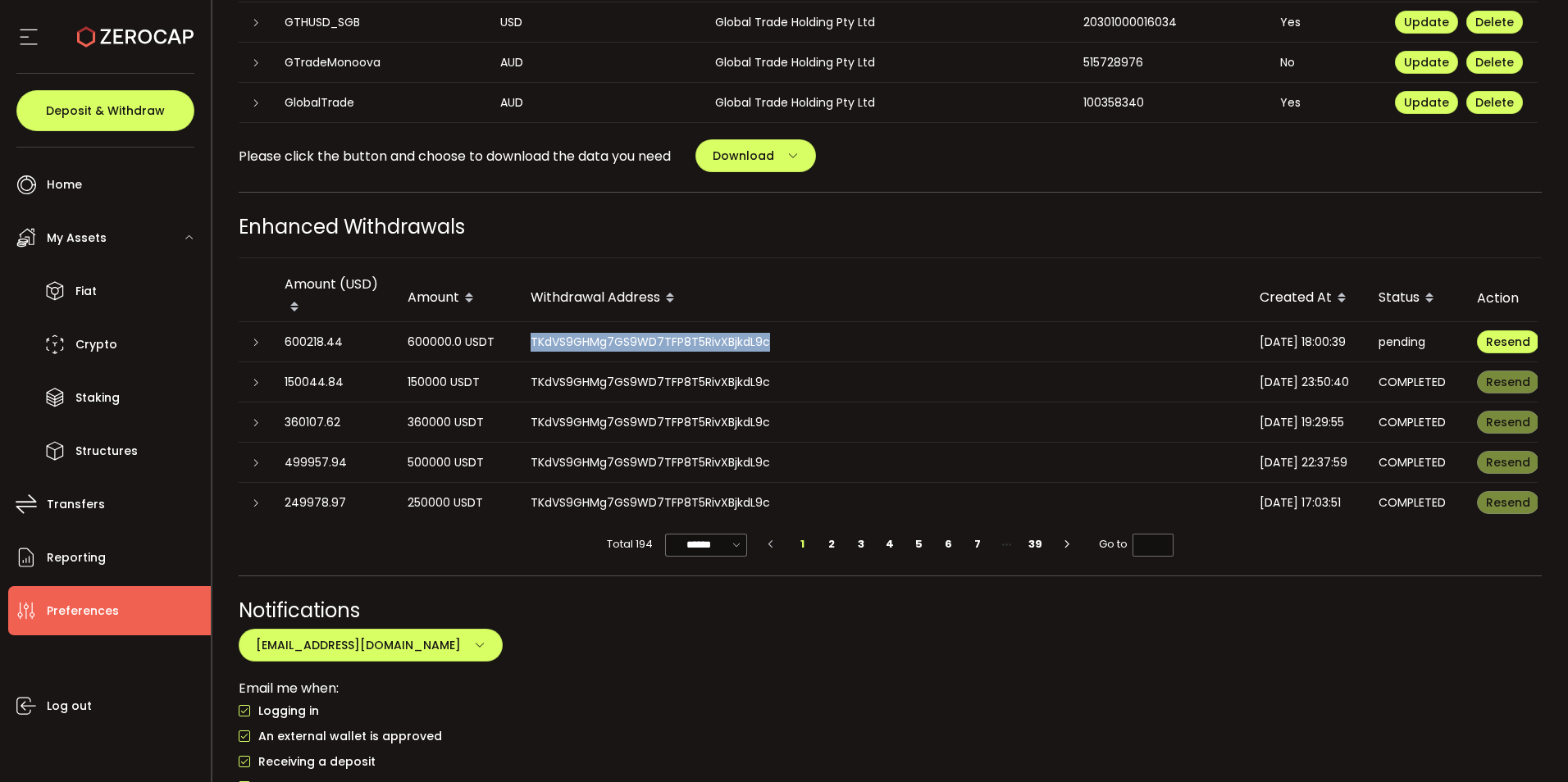
drag, startPoint x: 780, startPoint y: 340, endPoint x: 524, endPoint y: 350, distance: 256.2
click at [524, 350] on div "TKdVS9GHMg7GS9WD7TFP8T5RivXBjkdL9c" at bounding box center [881, 342] width 729 height 19
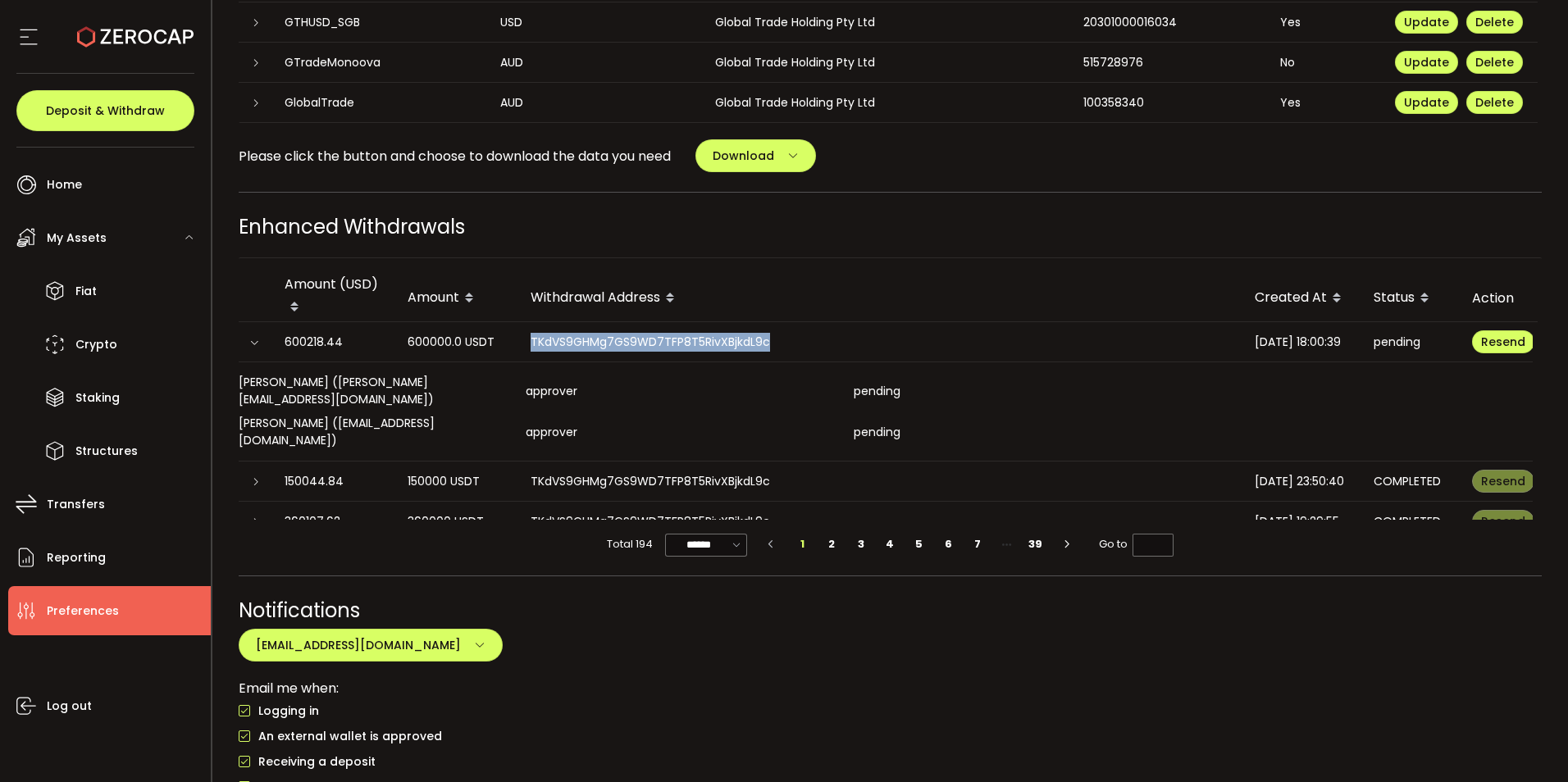
drag, startPoint x: 524, startPoint y: 350, endPoint x: 560, endPoint y: 340, distance: 37.4
copy div "TKdVS9GHMg7GS9WD7TFP8T5RivXBjkdL9c"
click at [254, 342] on icon at bounding box center [254, 343] width 10 height 10
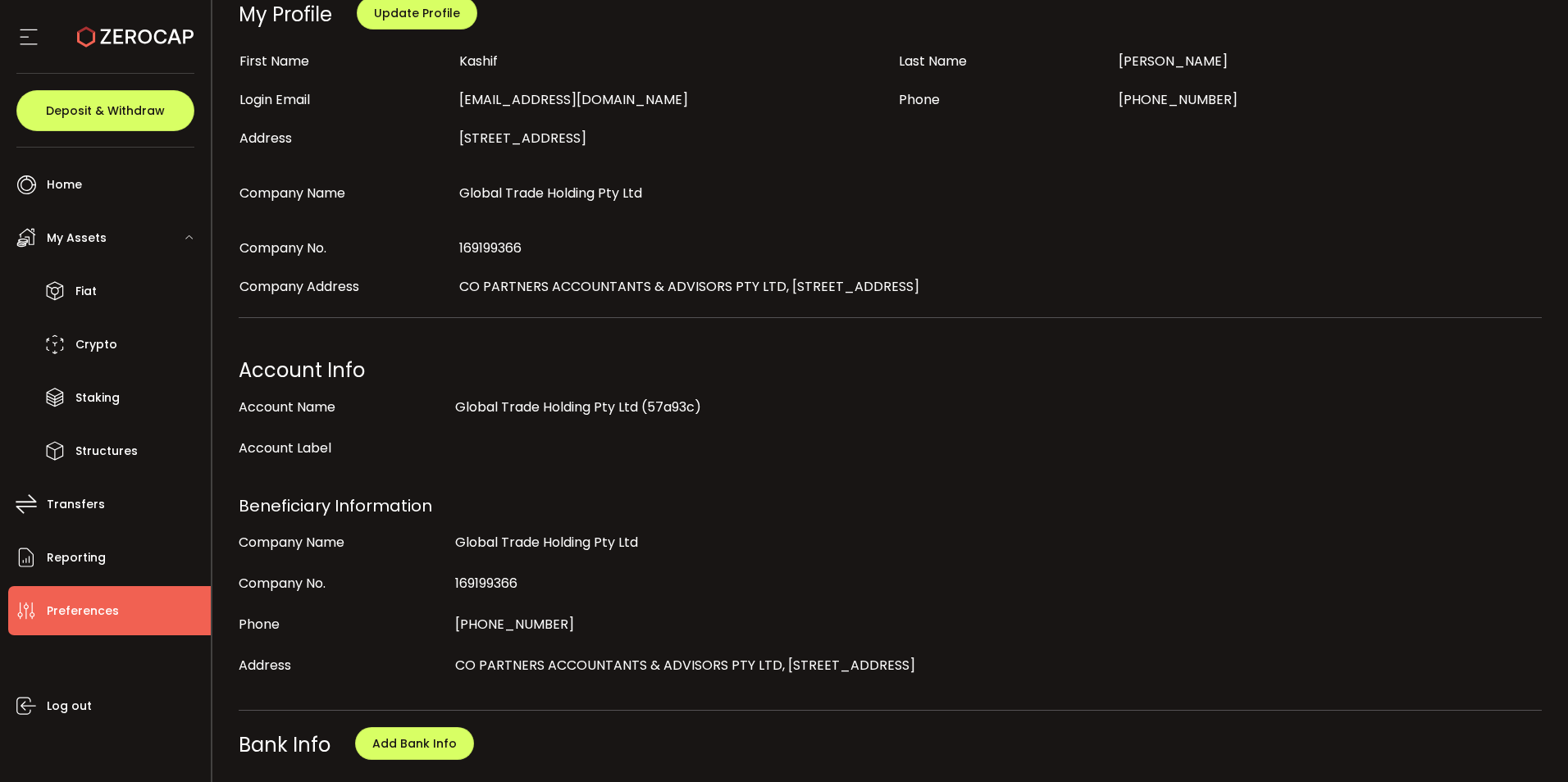
scroll to position [0, 0]
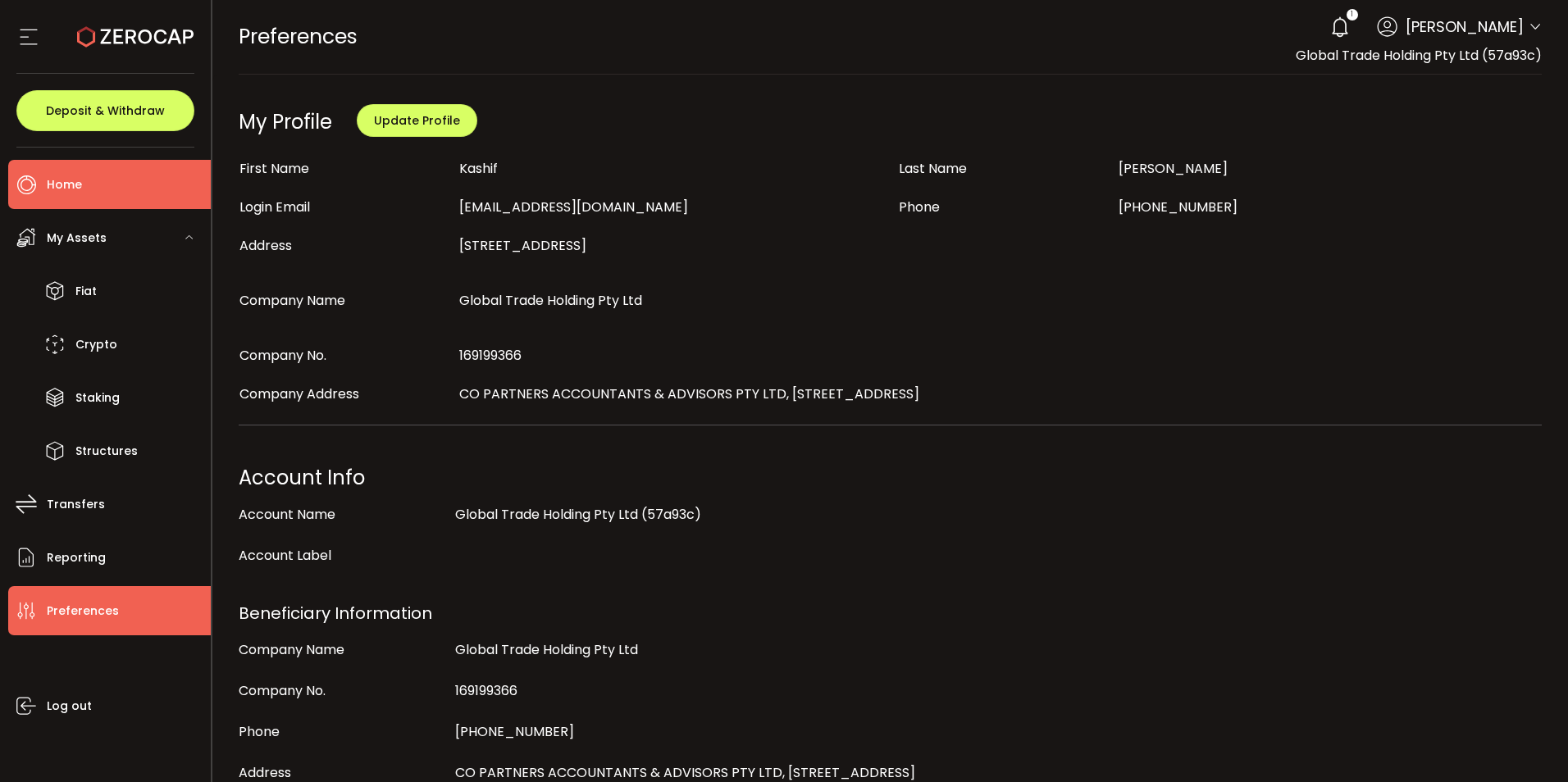
drag, startPoint x: 75, startPoint y: 190, endPoint x: 86, endPoint y: 197, distance: 13.0
click at [74, 190] on span "Home" at bounding box center [64, 184] width 36 height 24
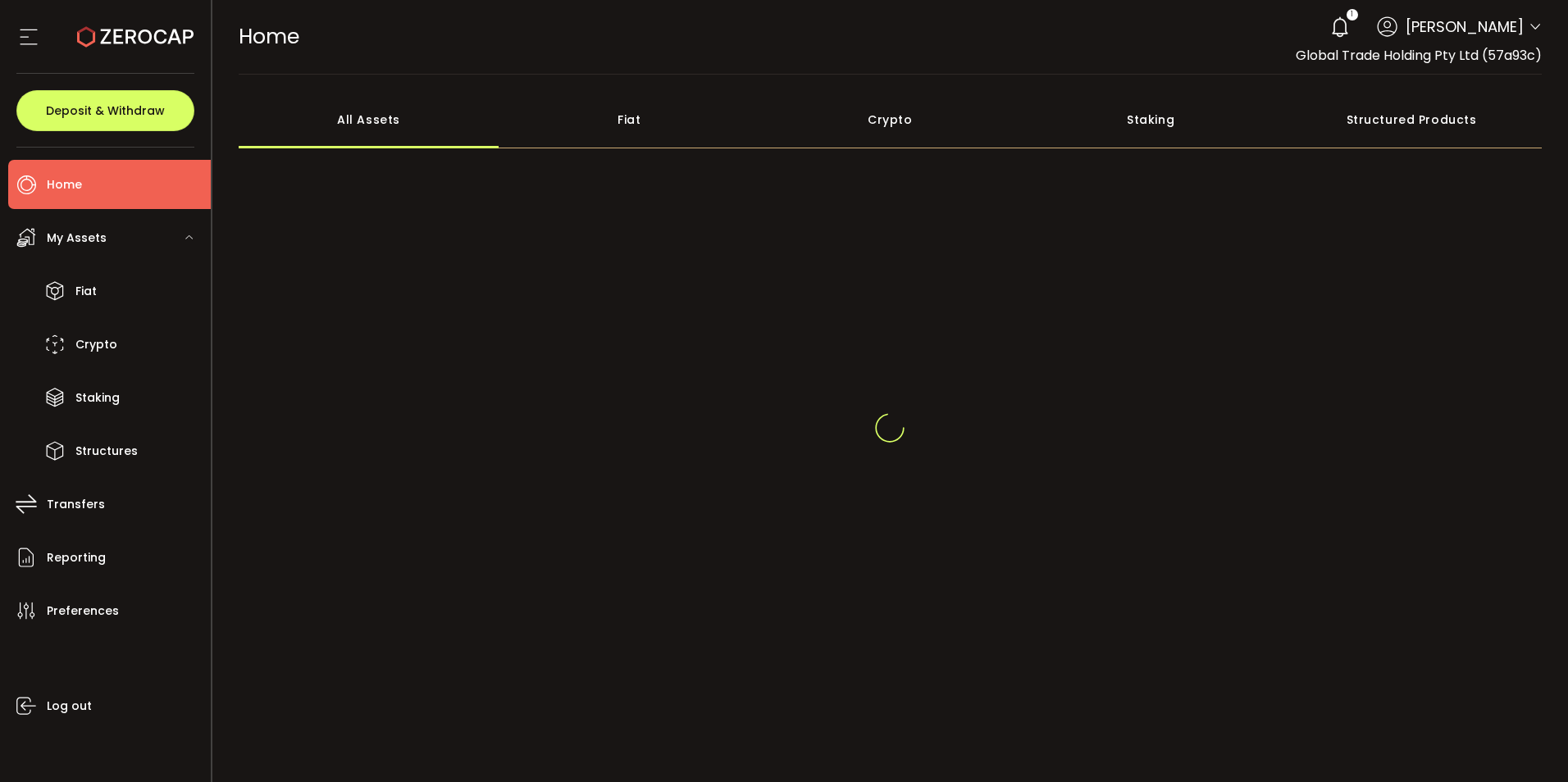
click at [885, 125] on div "Crypto" at bounding box center [890, 120] width 261 height 58
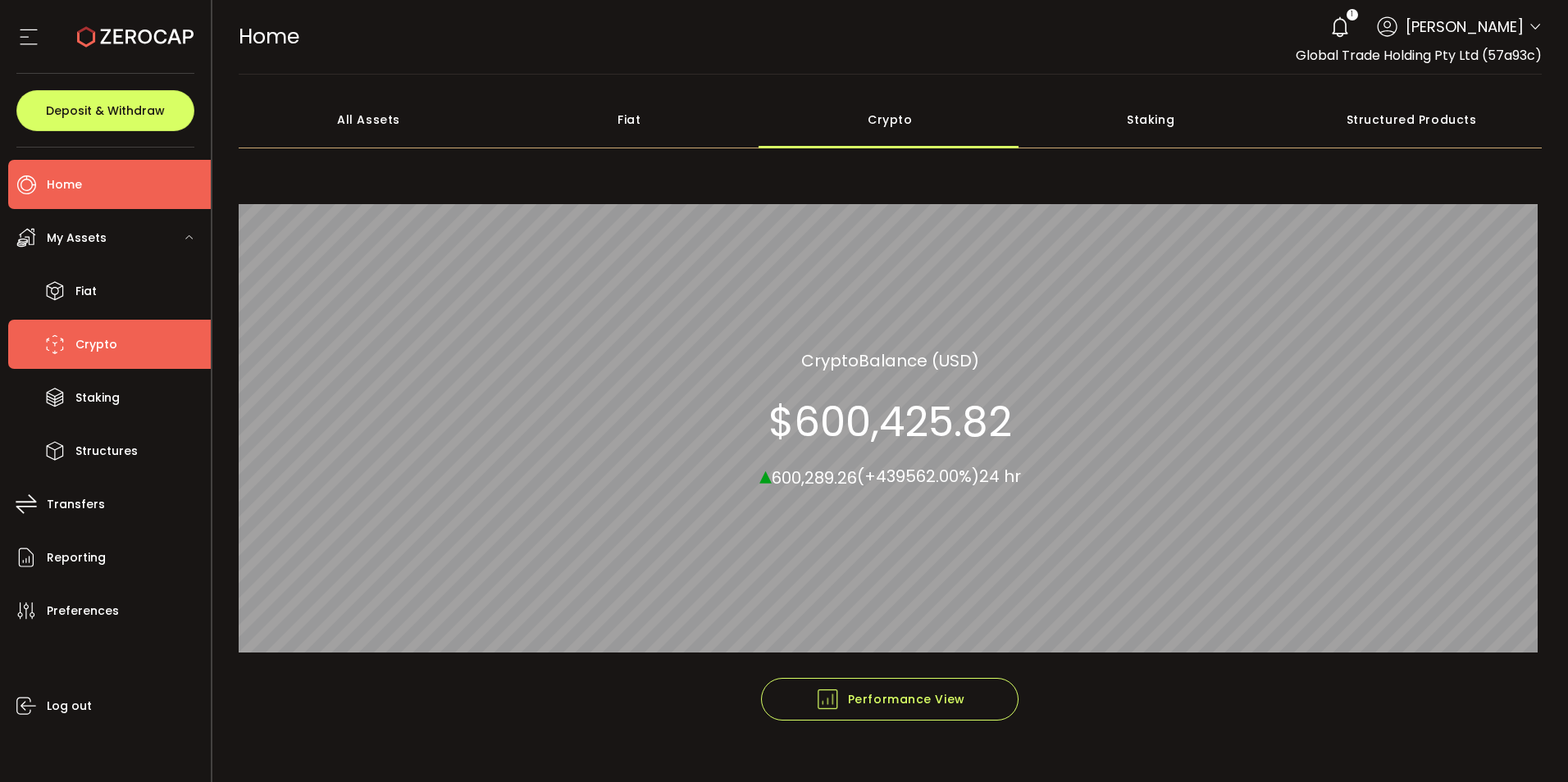
click at [90, 340] on span "Crypto" at bounding box center [96, 344] width 41 height 24
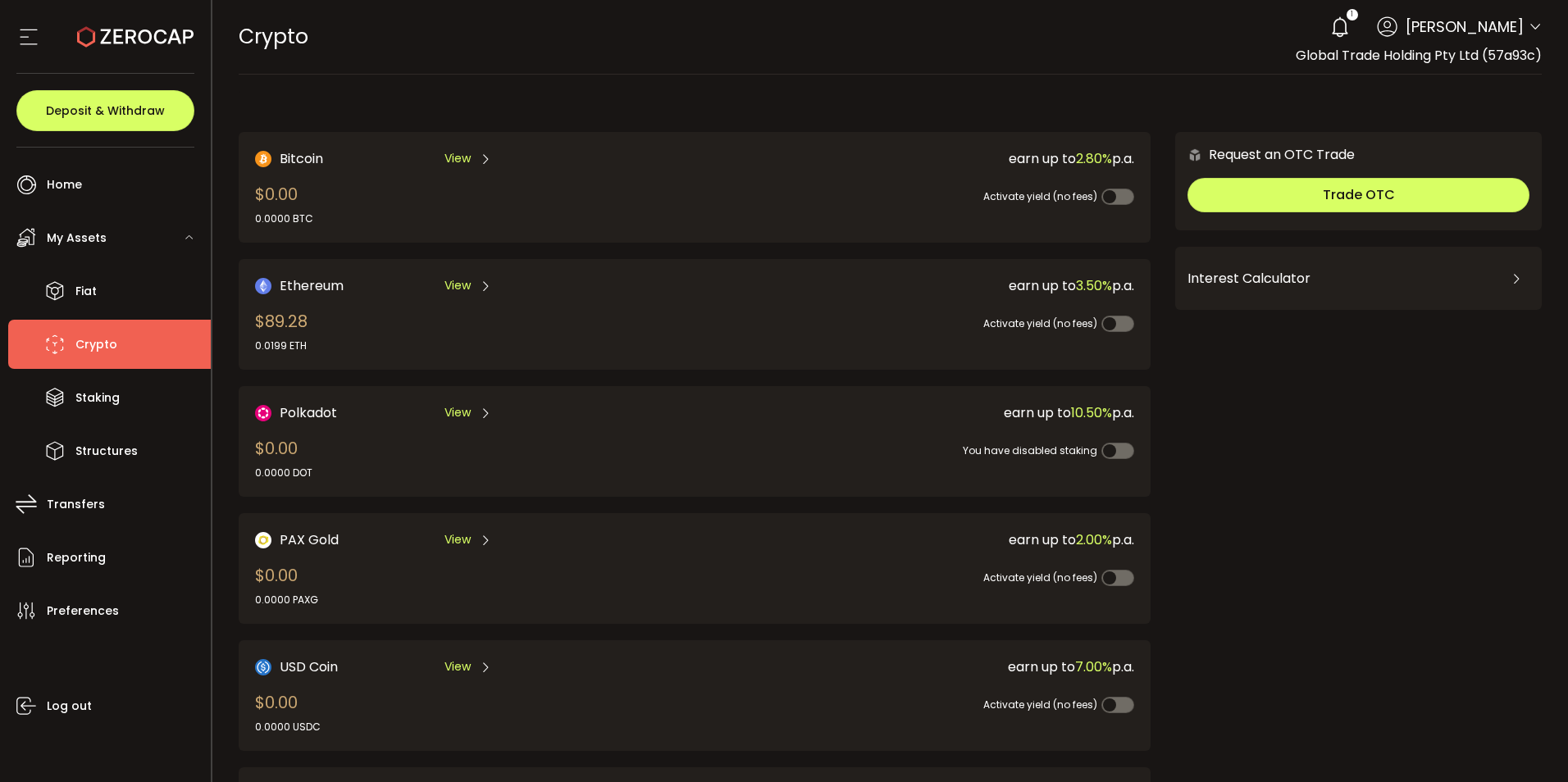
scroll to position [447, 0]
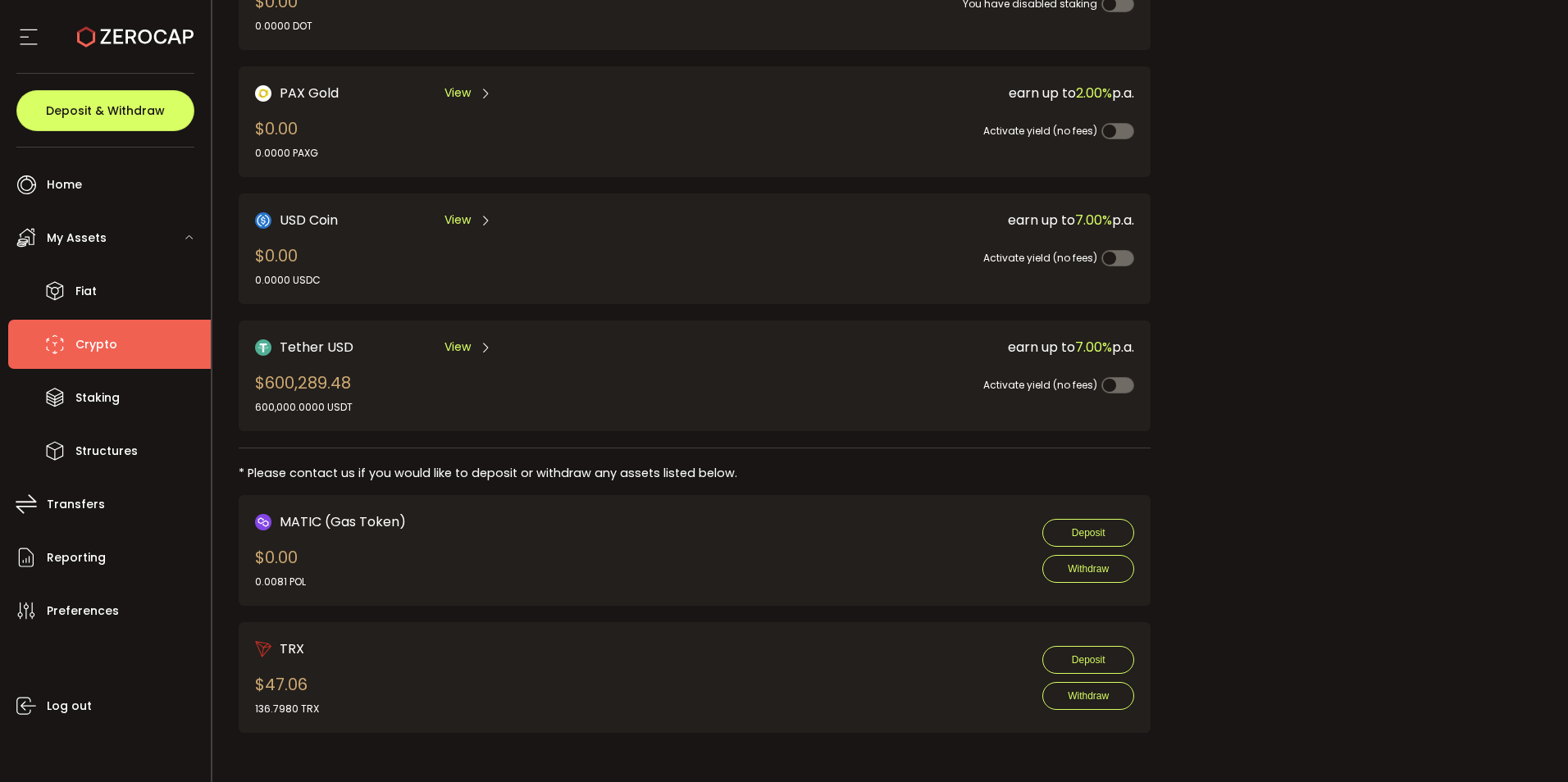
click at [450, 347] on span "View" at bounding box center [457, 347] width 26 height 17
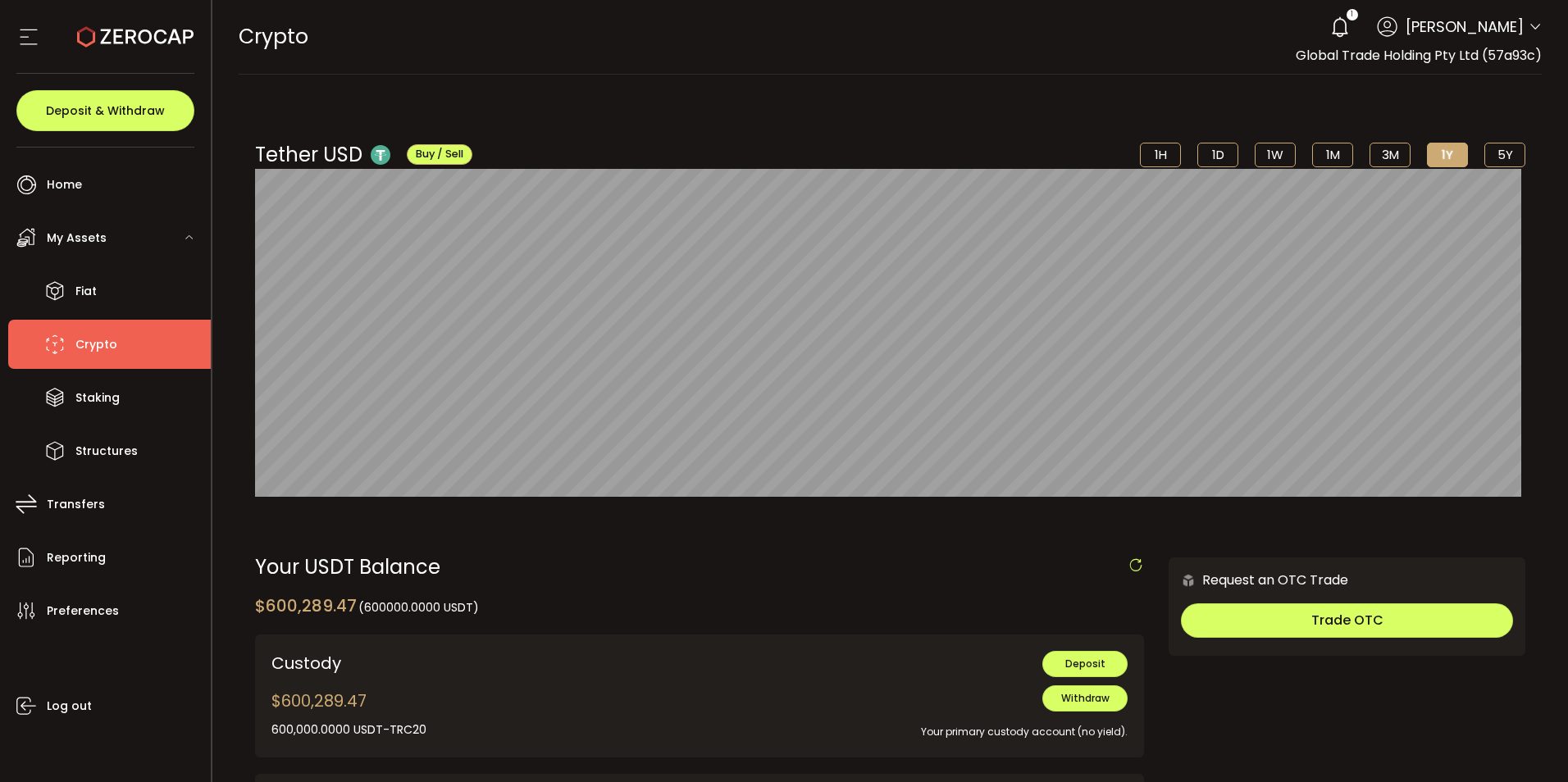
click at [1344, 19] on icon at bounding box center [1339, 26] width 23 height 23
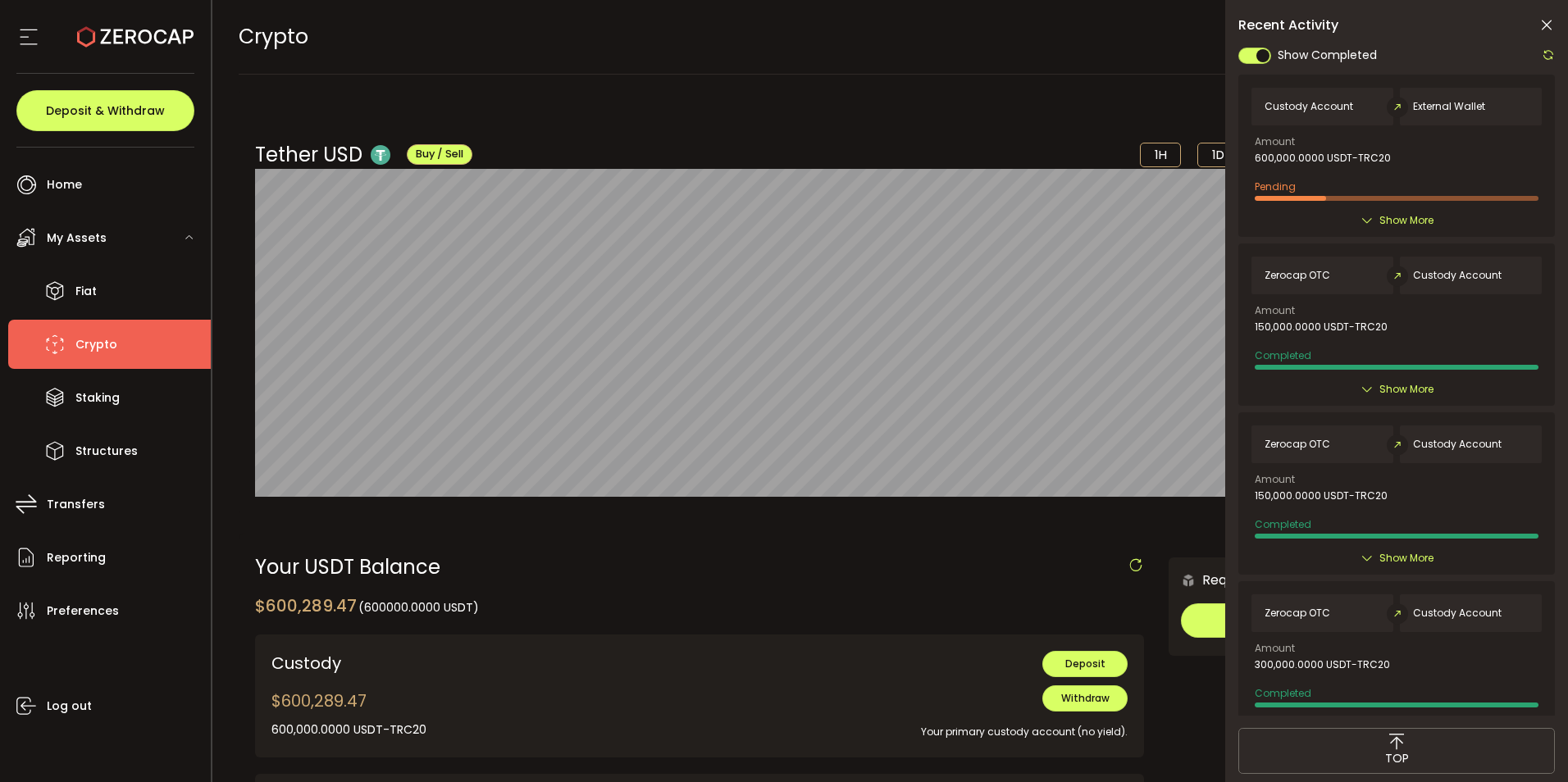
click at [1429, 113] on span "External Wallet" at bounding box center [1449, 107] width 72 height 12
click at [1395, 107] on use at bounding box center [1397, 107] width 21 height 20
click at [1549, 56] on icon at bounding box center [1548, 54] width 13 height 13
click at [1546, 21] on icon at bounding box center [1546, 25] width 16 height 16
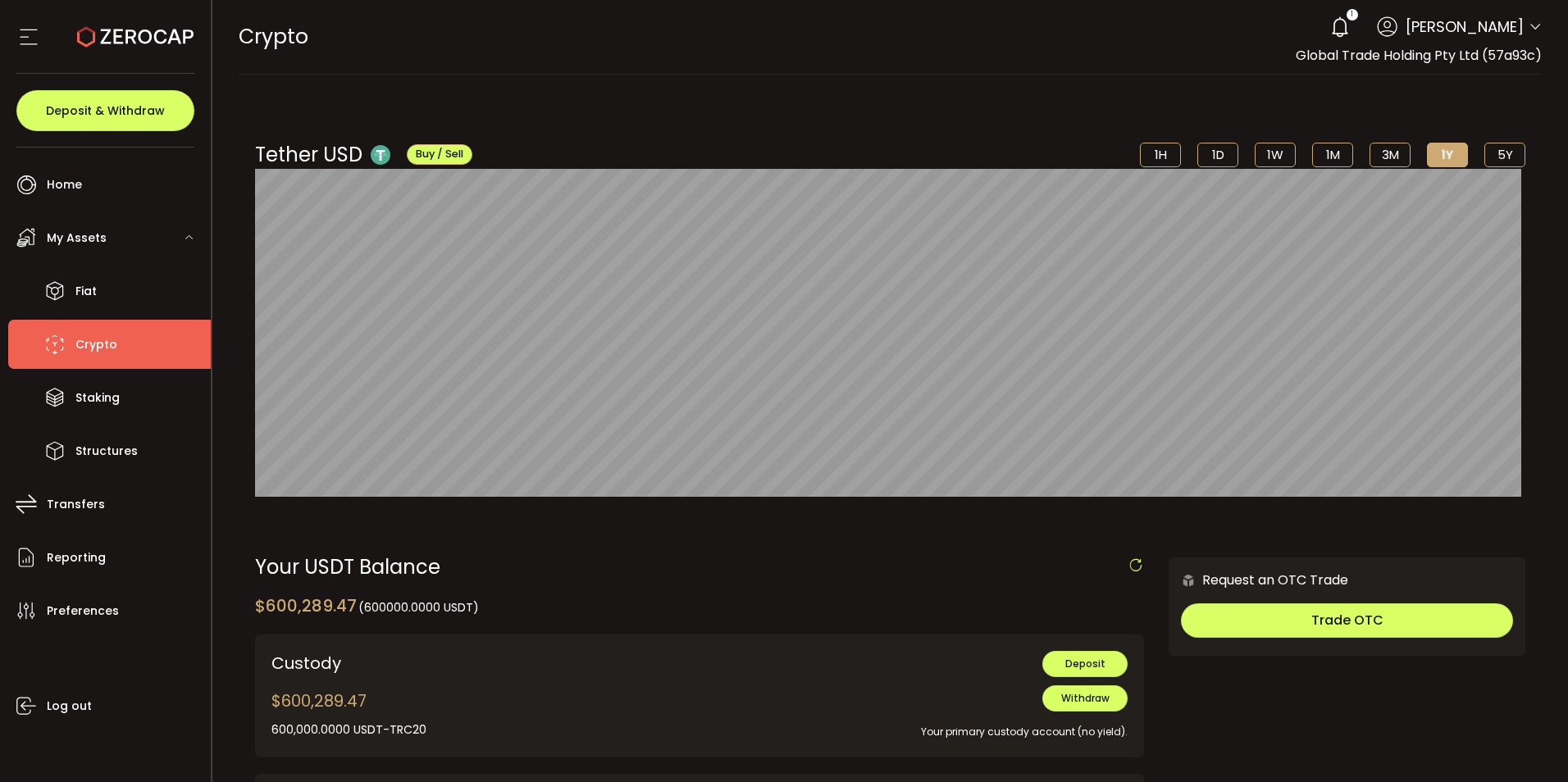
click at [812, 51] on div "CRYPTO Buy Power $0.00 USD Crypto Crypto Your verification is pending 1 Kashif …" at bounding box center [891, 36] width 1304 height 74
click at [1358, 17] on div "1" at bounding box center [1353, 15] width 12 height 12
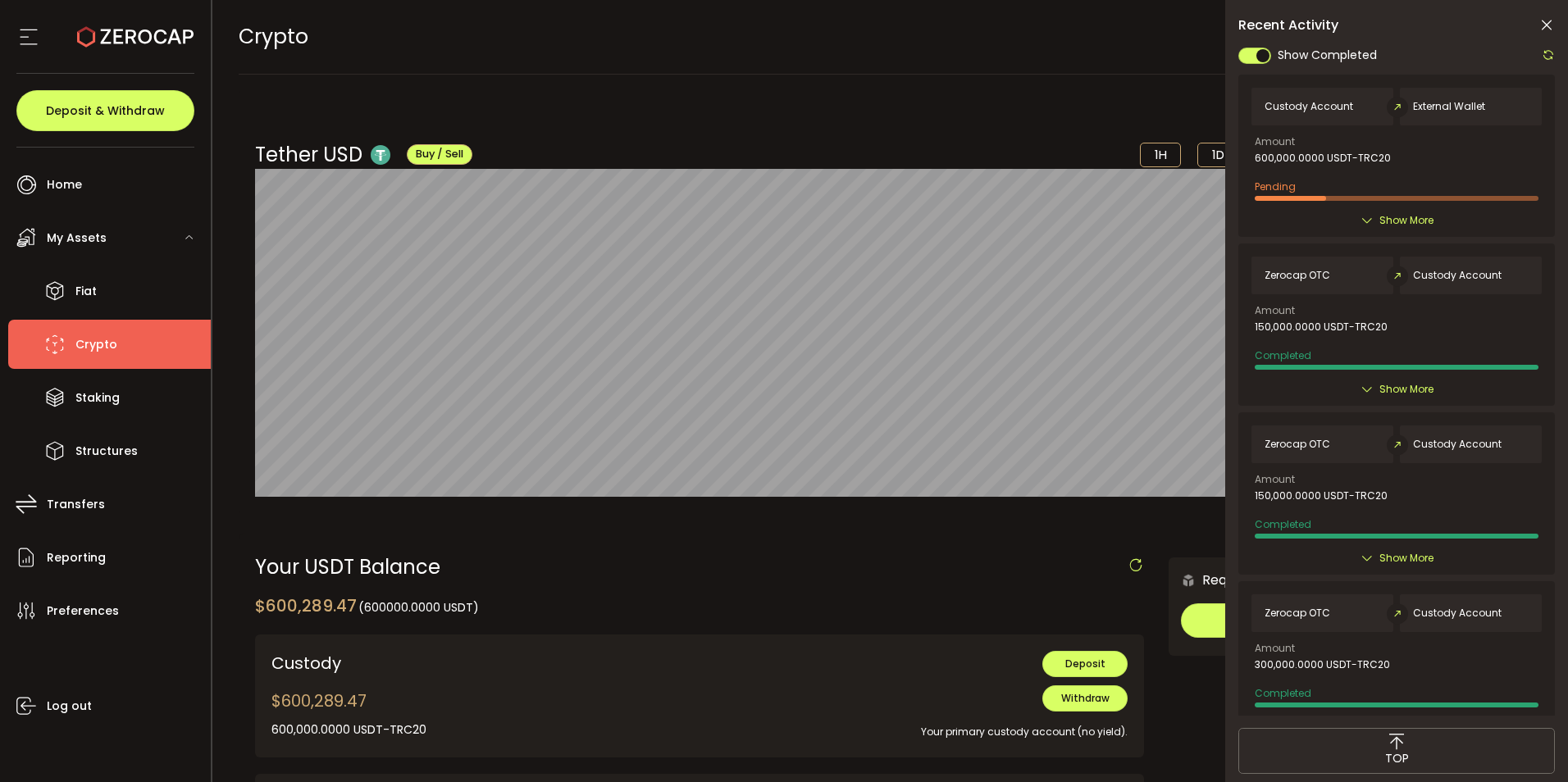
click at [1022, 26] on div "CRYPTO Buy Power $0.00 USD Crypto Crypto Your verification is pending 1 Kashif …" at bounding box center [891, 36] width 1304 height 74
click at [1544, 58] on icon at bounding box center [1548, 54] width 13 height 13
click at [1379, 229] on span "Show More" at bounding box center [1406, 220] width 54 height 16
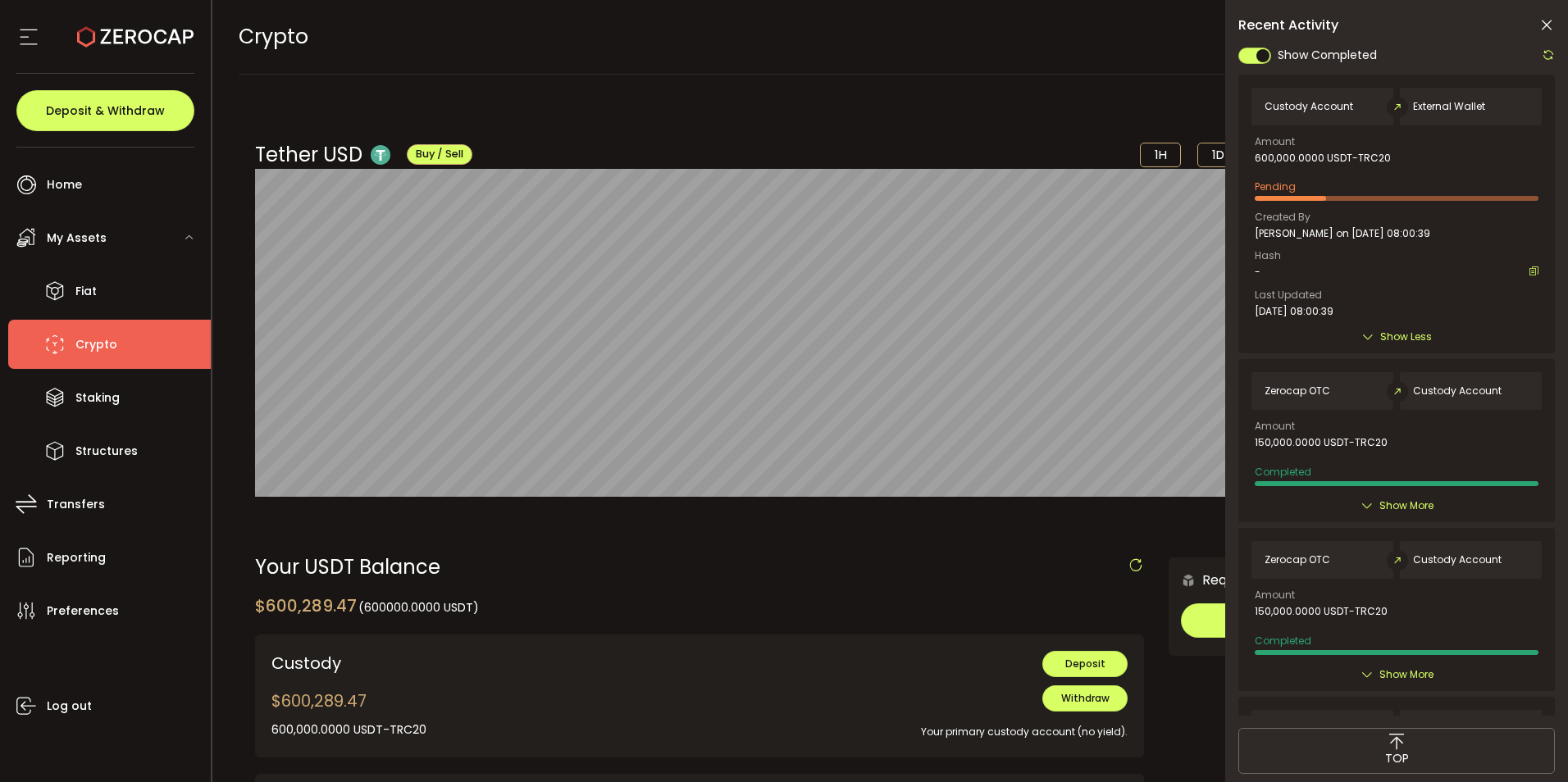
click at [1379, 508] on span "Show More" at bounding box center [1406, 505] width 54 height 16
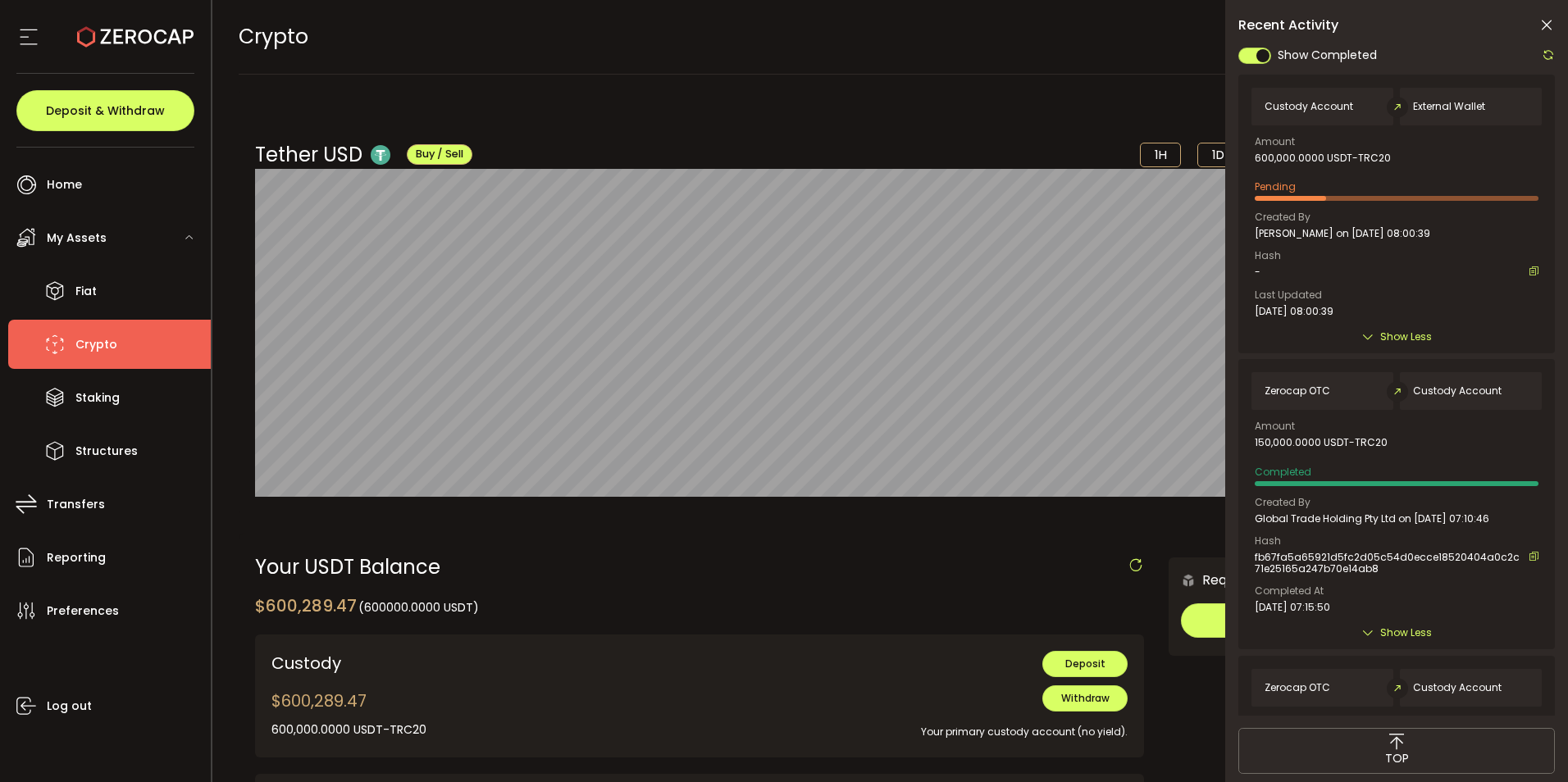
click at [1543, 17] on icon at bounding box center [1546, 25] width 16 height 16
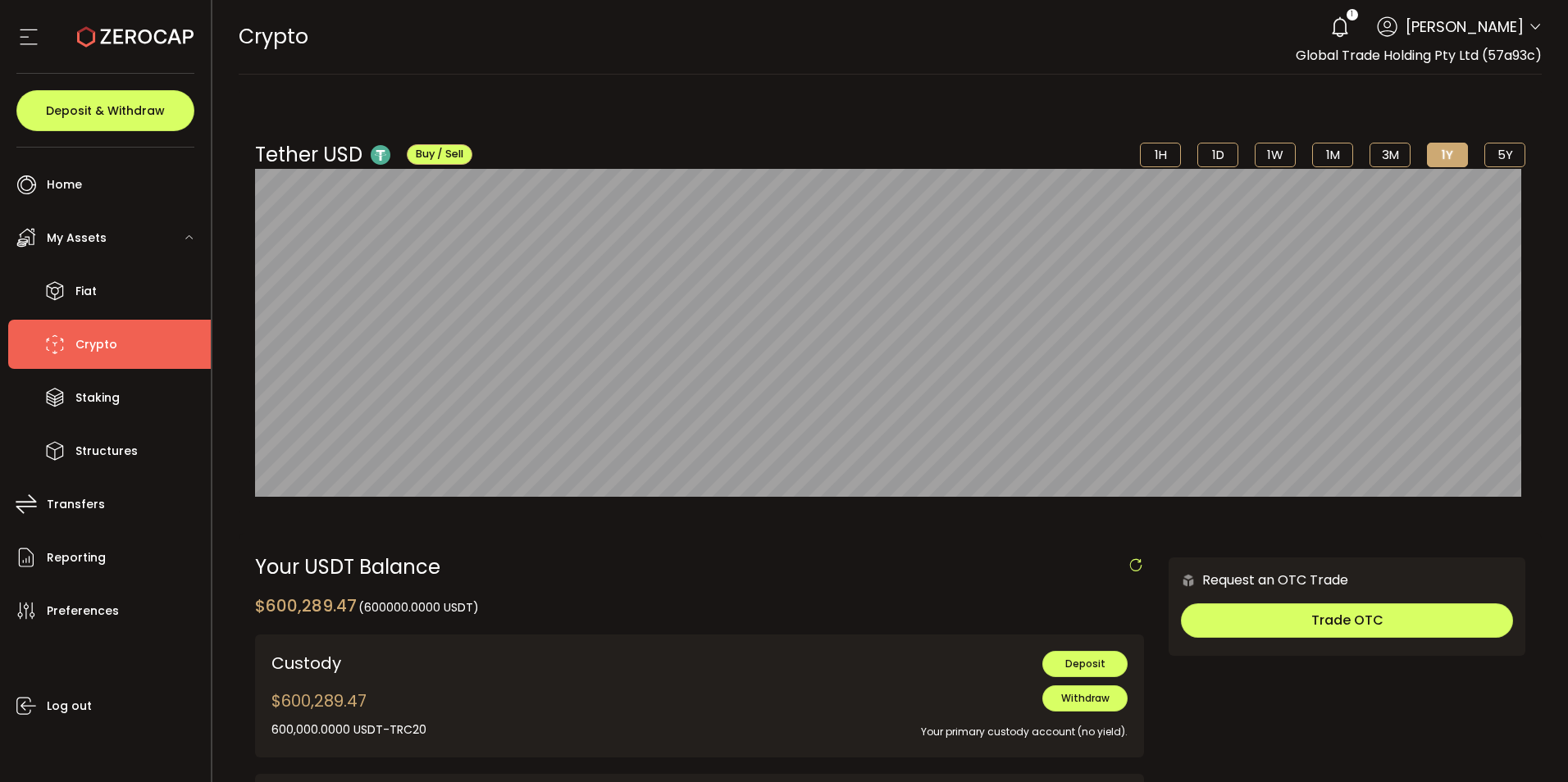
click at [1053, 62] on div "CRYPTO Buy Power $0.00 USD Crypto Crypto Your verification is pending 1 Kashif …" at bounding box center [891, 36] width 1304 height 74
click at [1350, 30] on icon at bounding box center [1339, 26] width 23 height 23
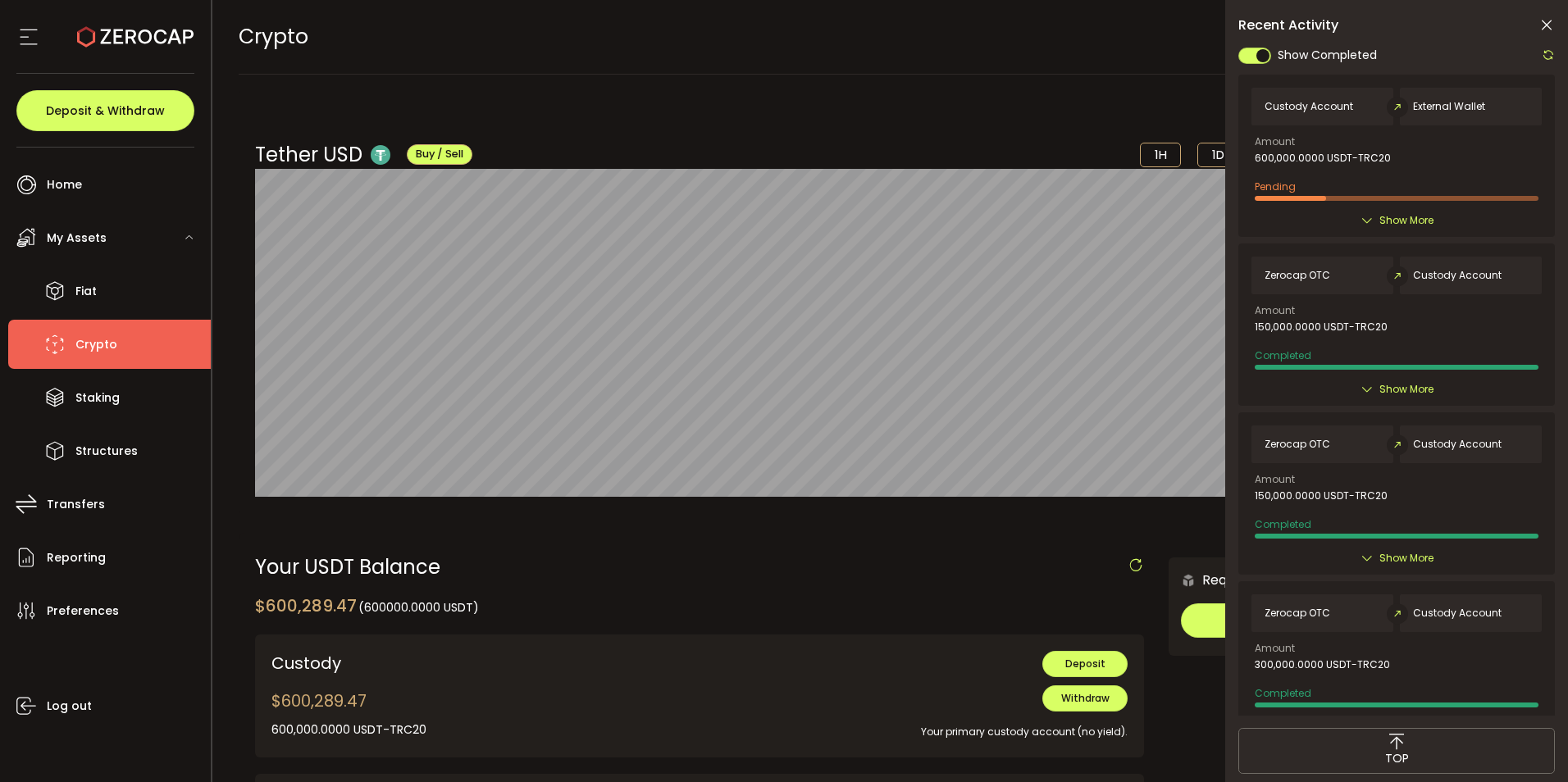
click at [1366, 224] on icon at bounding box center [1366, 220] width 13 height 13
click at [1366, 221] on icon at bounding box center [1366, 220] width 13 height 13
click at [1425, 224] on span "Show More" at bounding box center [1406, 220] width 54 height 16
click at [0, 0] on div "Created By Kashif Ahmed on 2025-10-03 08:00:39" at bounding box center [0, 0] width 0 height 0
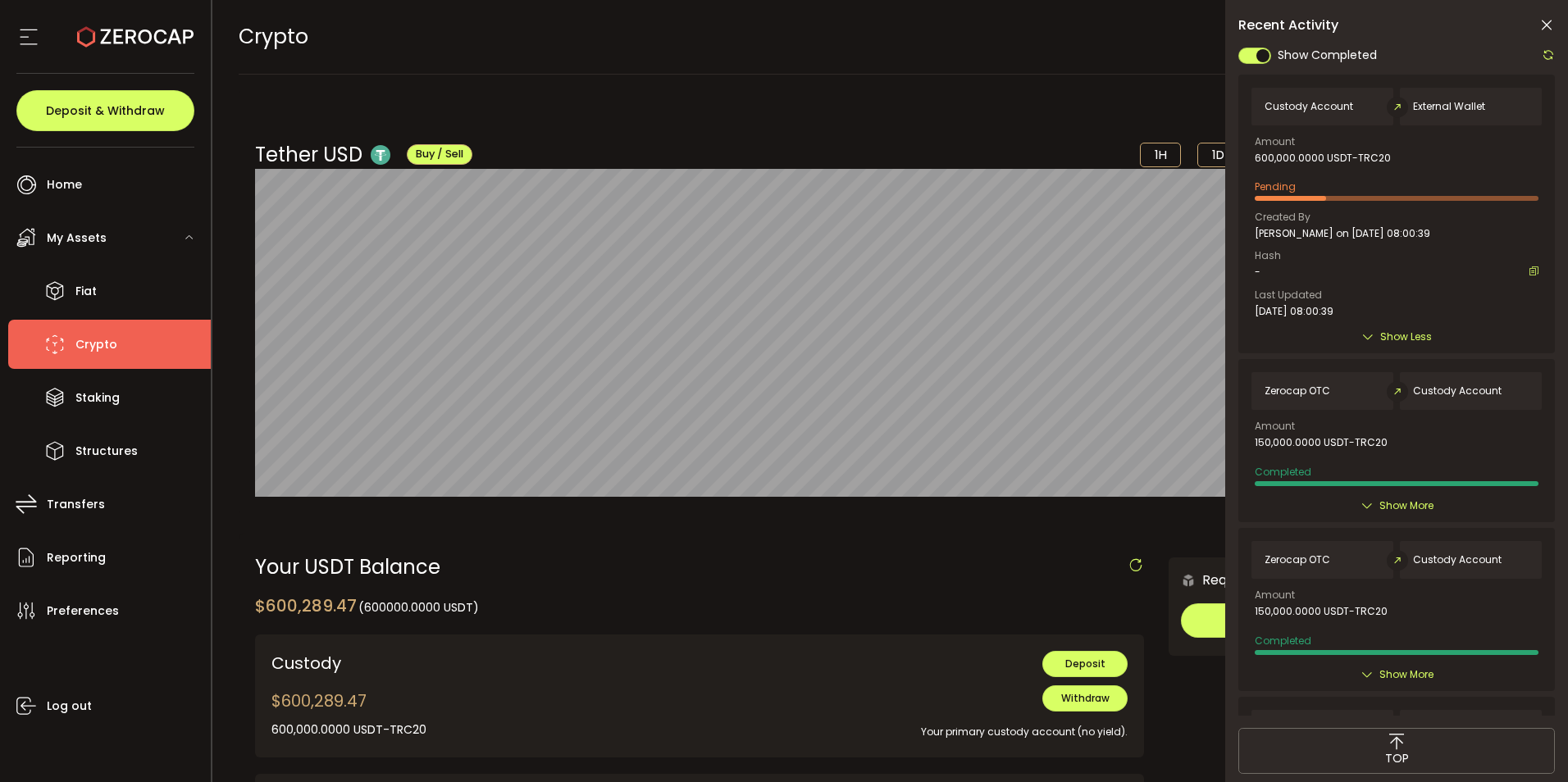
click at [647, 57] on div "CRYPTO Buy Power $0.00 USD Crypto Crypto Your verification is pending 1 Kashif …" at bounding box center [891, 36] width 1304 height 74
click at [1549, 52] on icon at bounding box center [1548, 54] width 13 height 13
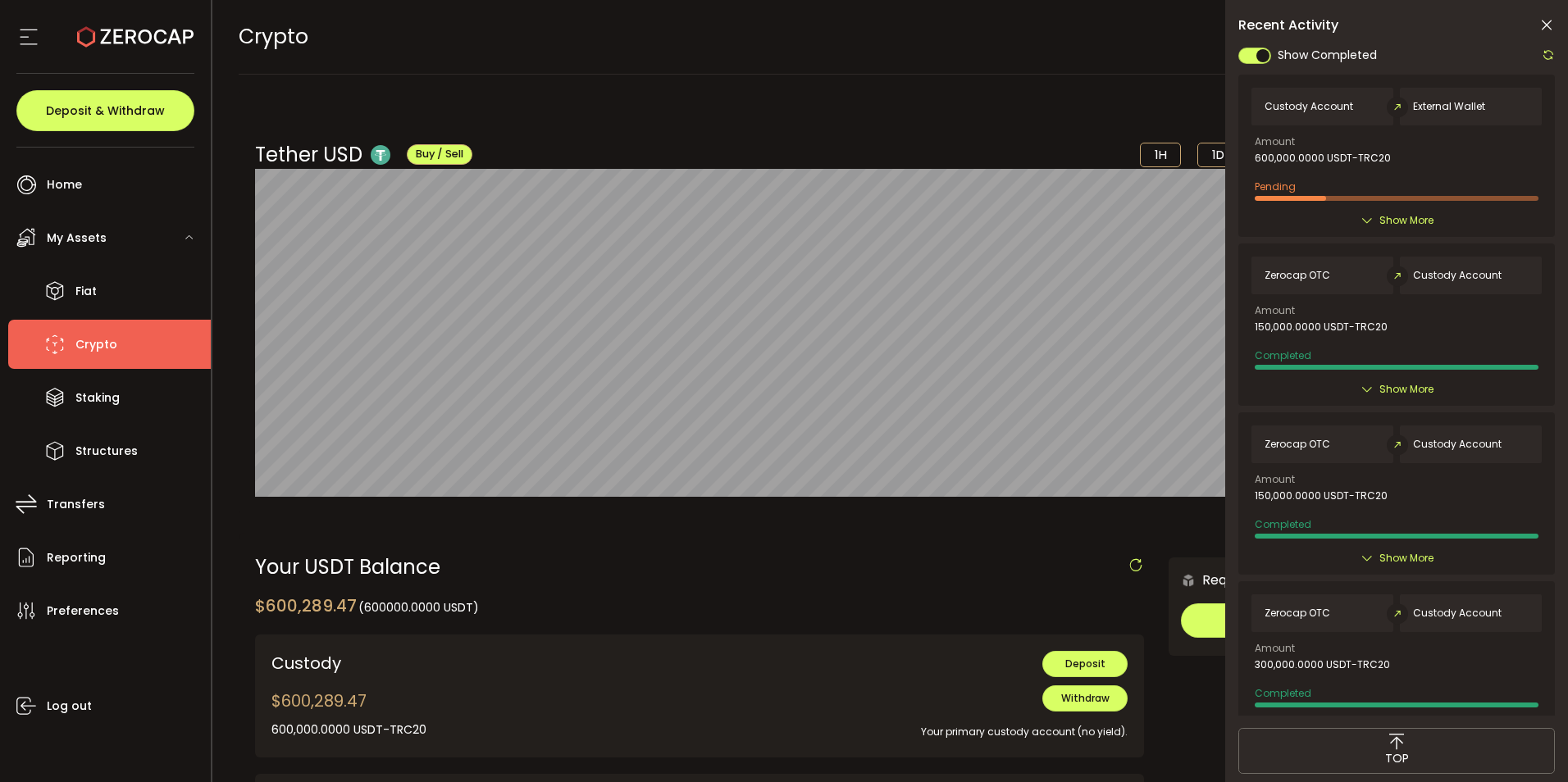
click at [1379, 220] on span "Show More" at bounding box center [1406, 220] width 54 height 16
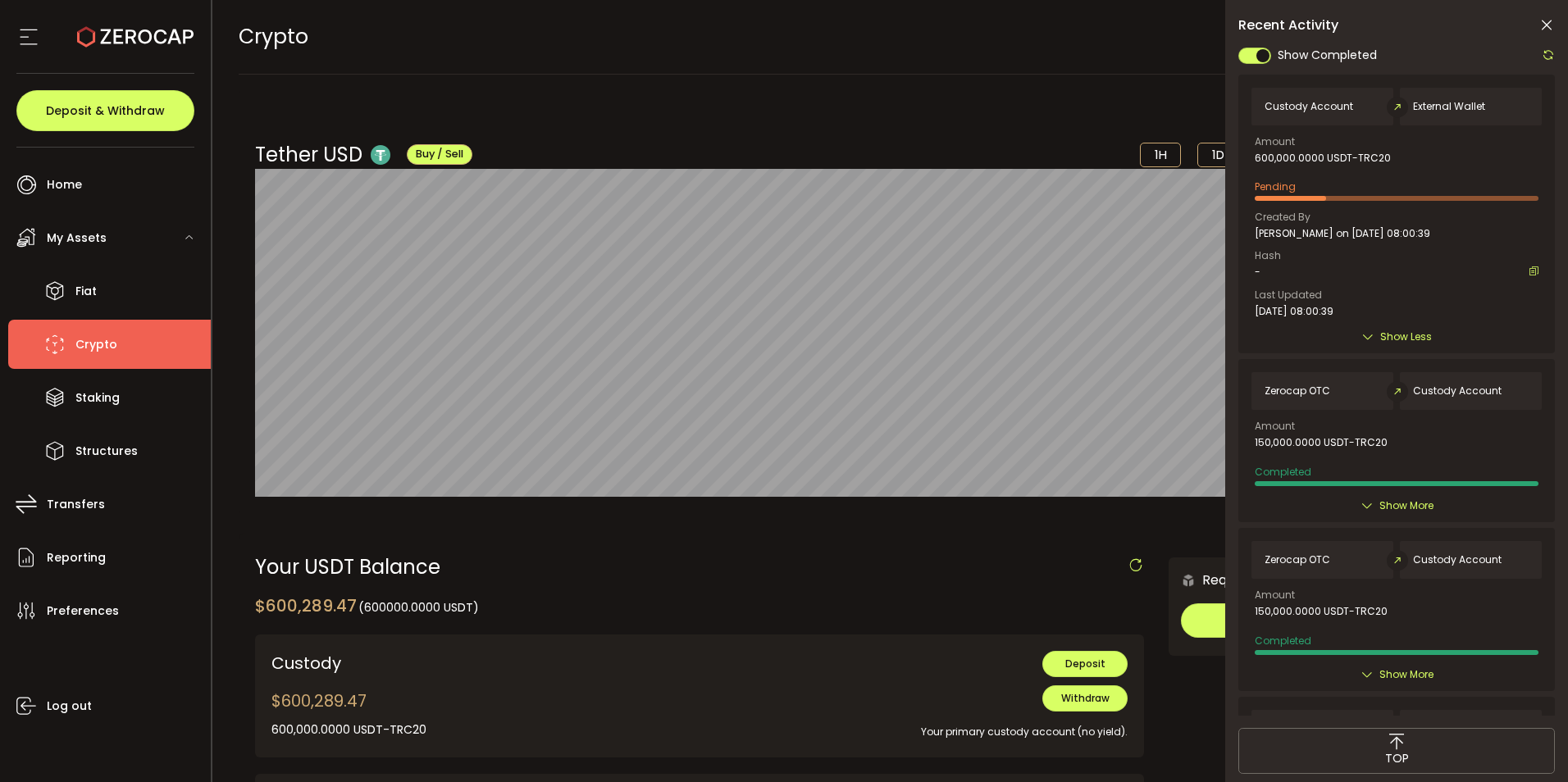
click at [767, 121] on div "Tether USD Buy / Sell 1H 1D 1W 1M 3M 1Y 5Y $1.00 Jul 15th, 12:00 am" at bounding box center [891, 302] width 1304 height 422
click at [1546, 55] on icon at bounding box center [1548, 54] width 13 height 13
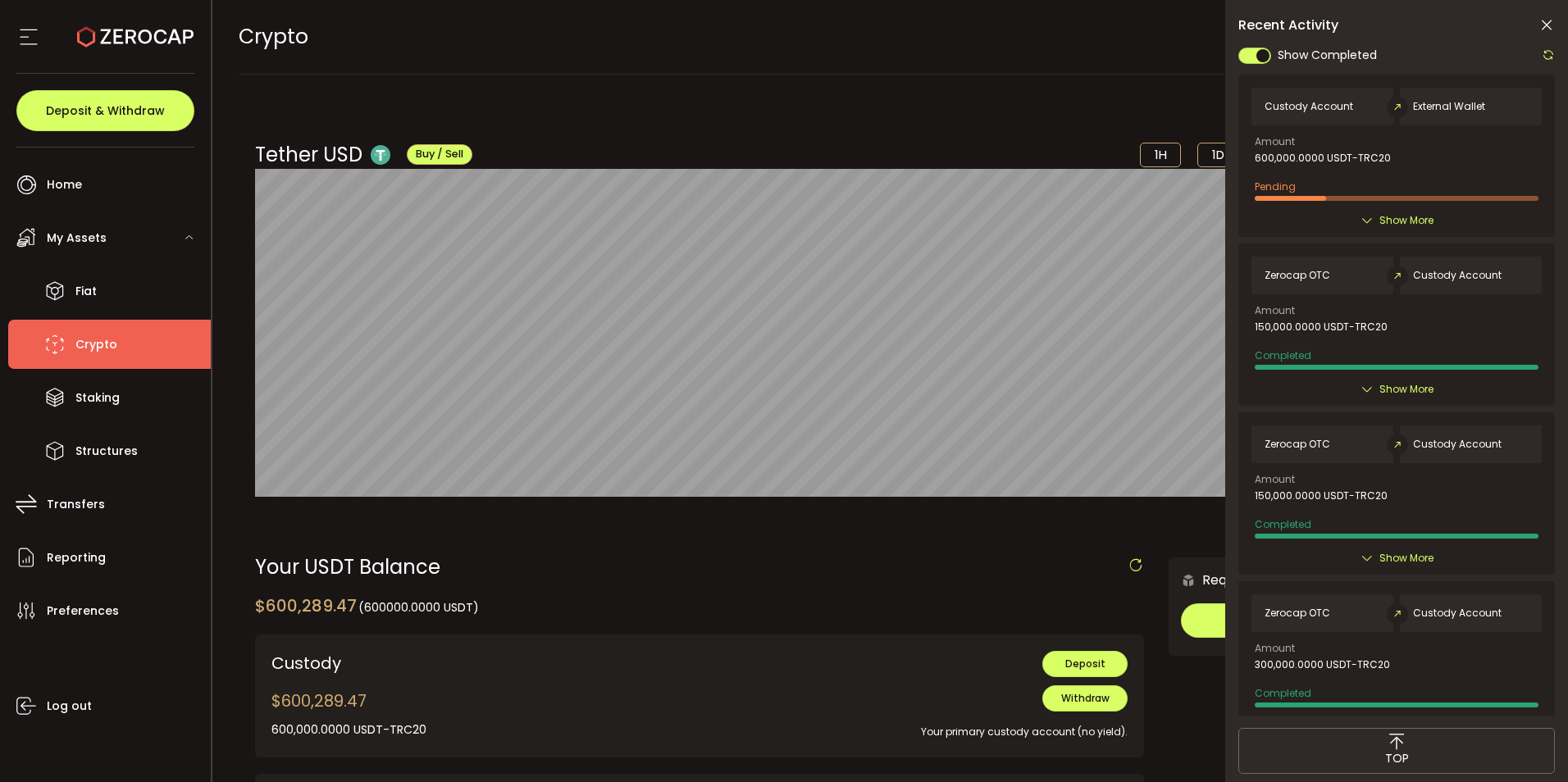
click at [1546, 23] on icon at bounding box center [1546, 25] width 16 height 16
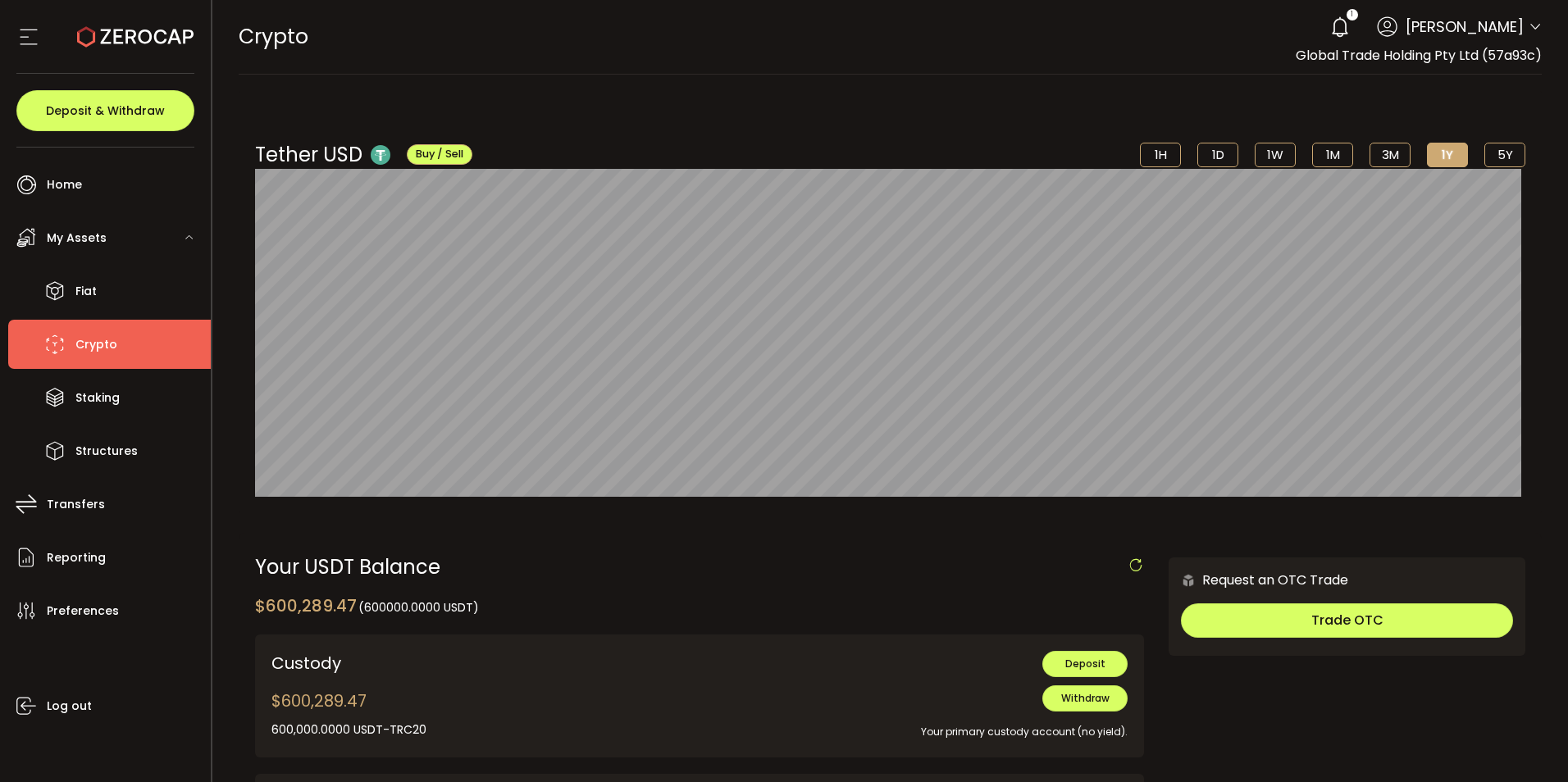
click at [1532, 30] on icon at bounding box center [1535, 26] width 13 height 13
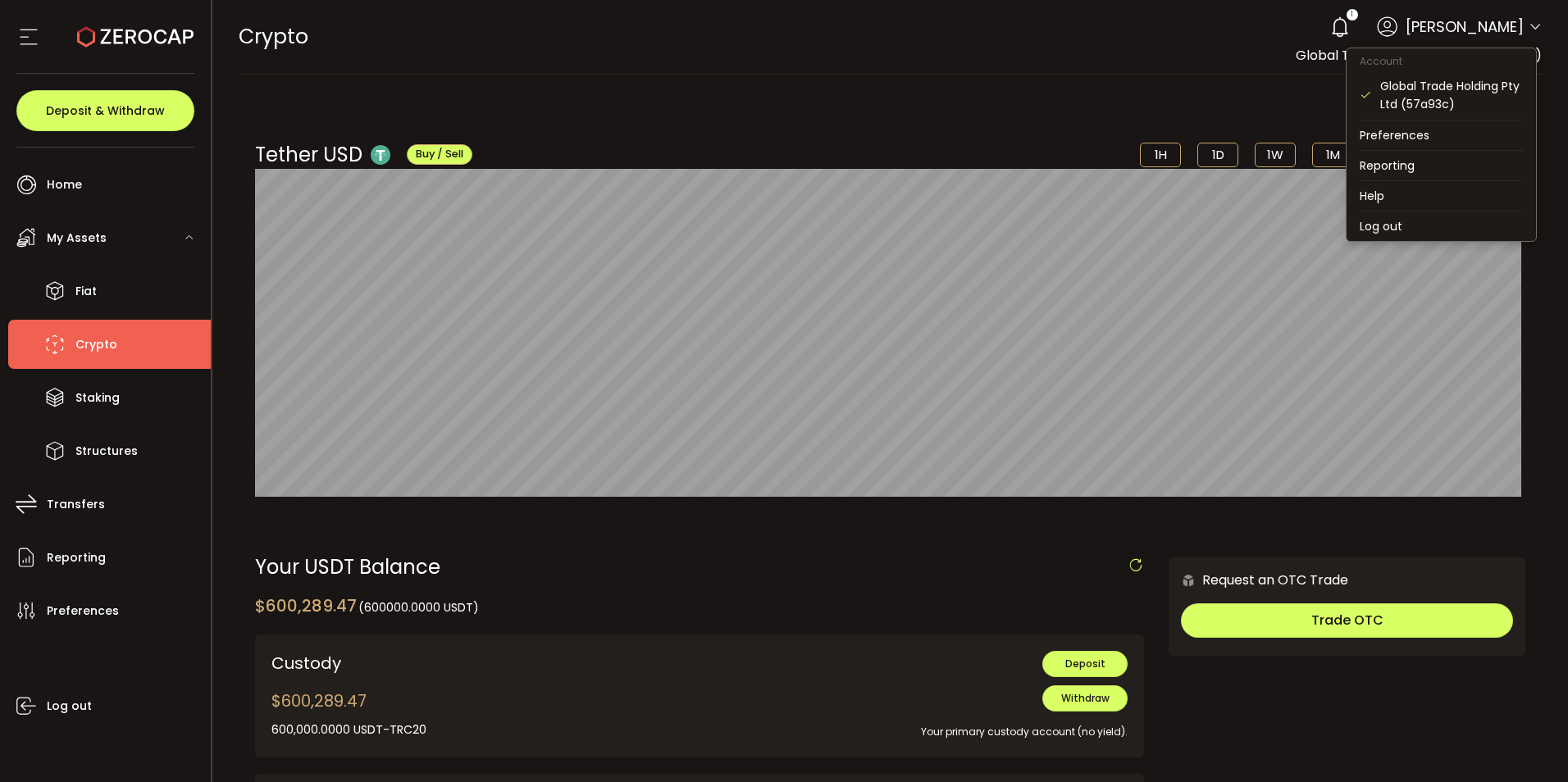
click at [1380, 211] on icon at bounding box center [1441, 211] width 163 height 1
click at [1380, 222] on li "Log out" at bounding box center [1442, 226] width 190 height 30
